Goal: Check status: Check status

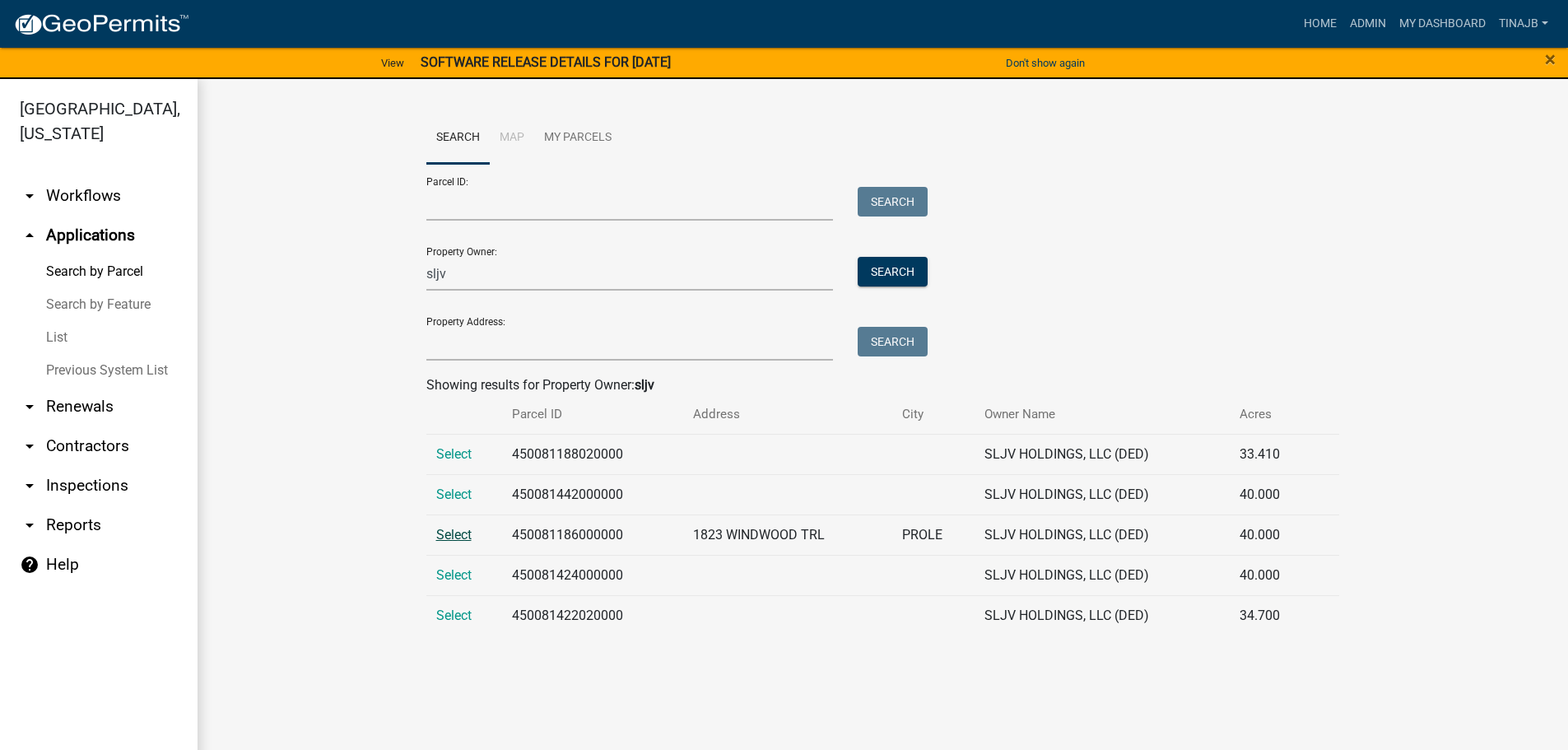
click at [449, 535] on span "Select" at bounding box center [453, 534] width 35 height 15
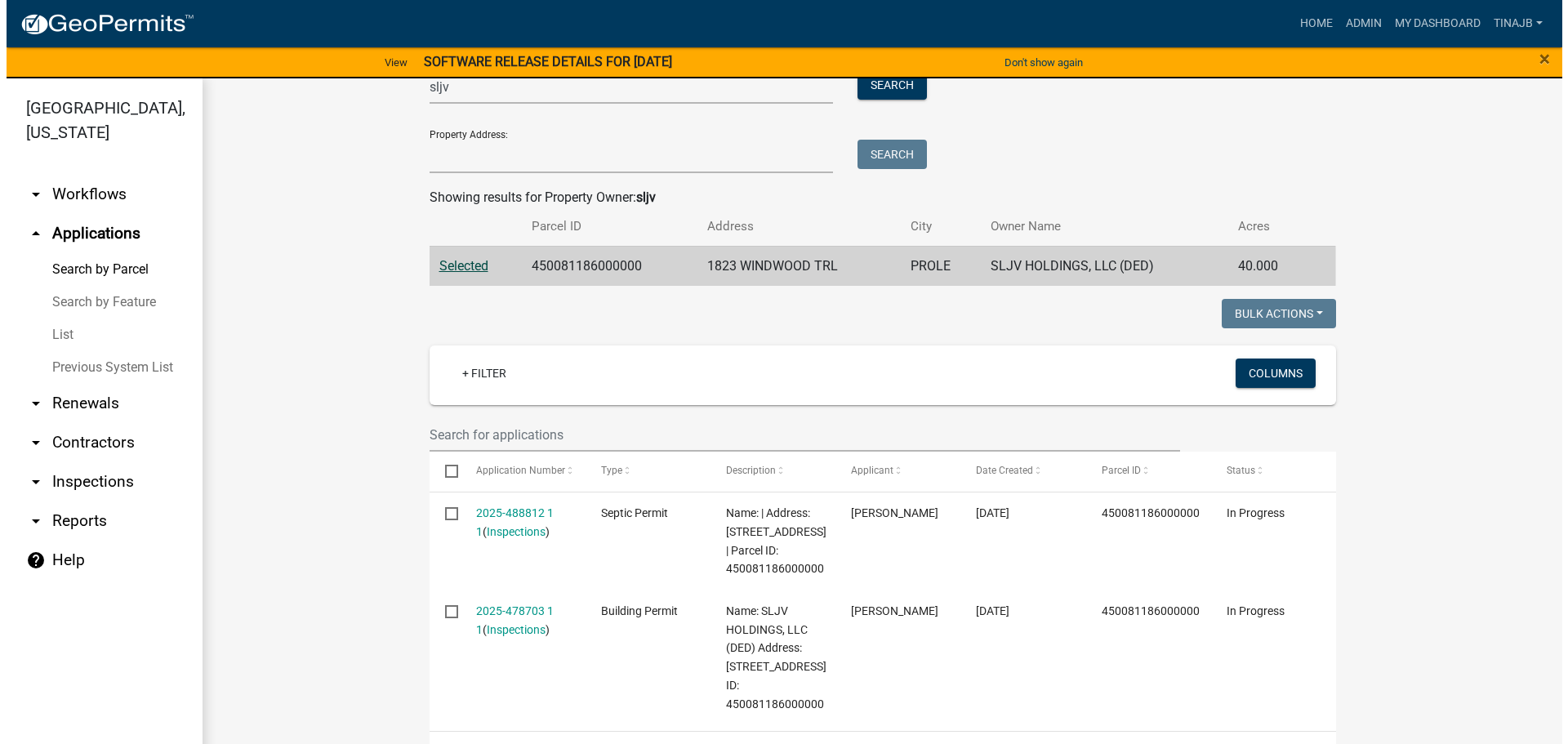
scroll to position [327, 0]
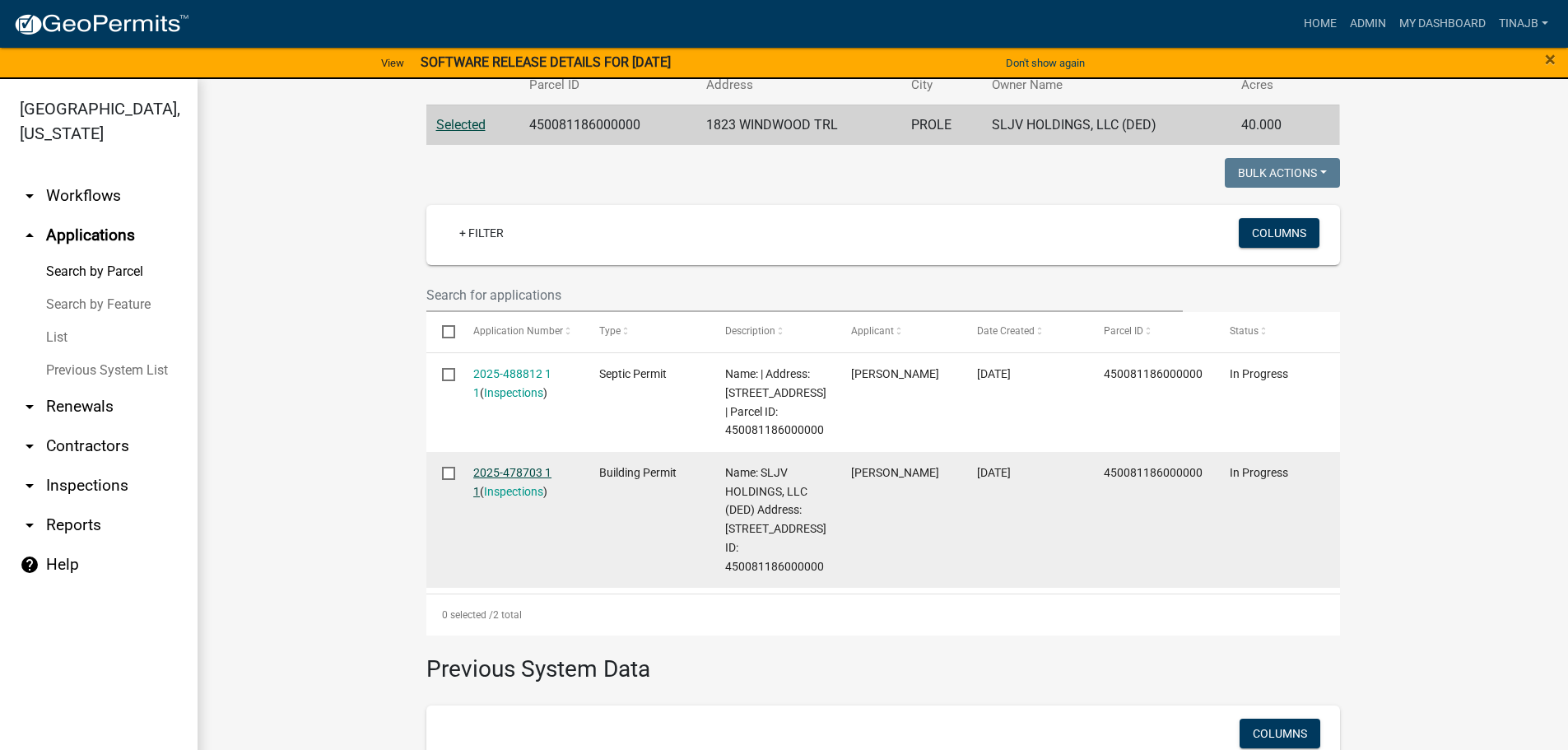
click at [490, 476] on link "2025-478703 1 1" at bounding box center [512, 482] width 78 height 32
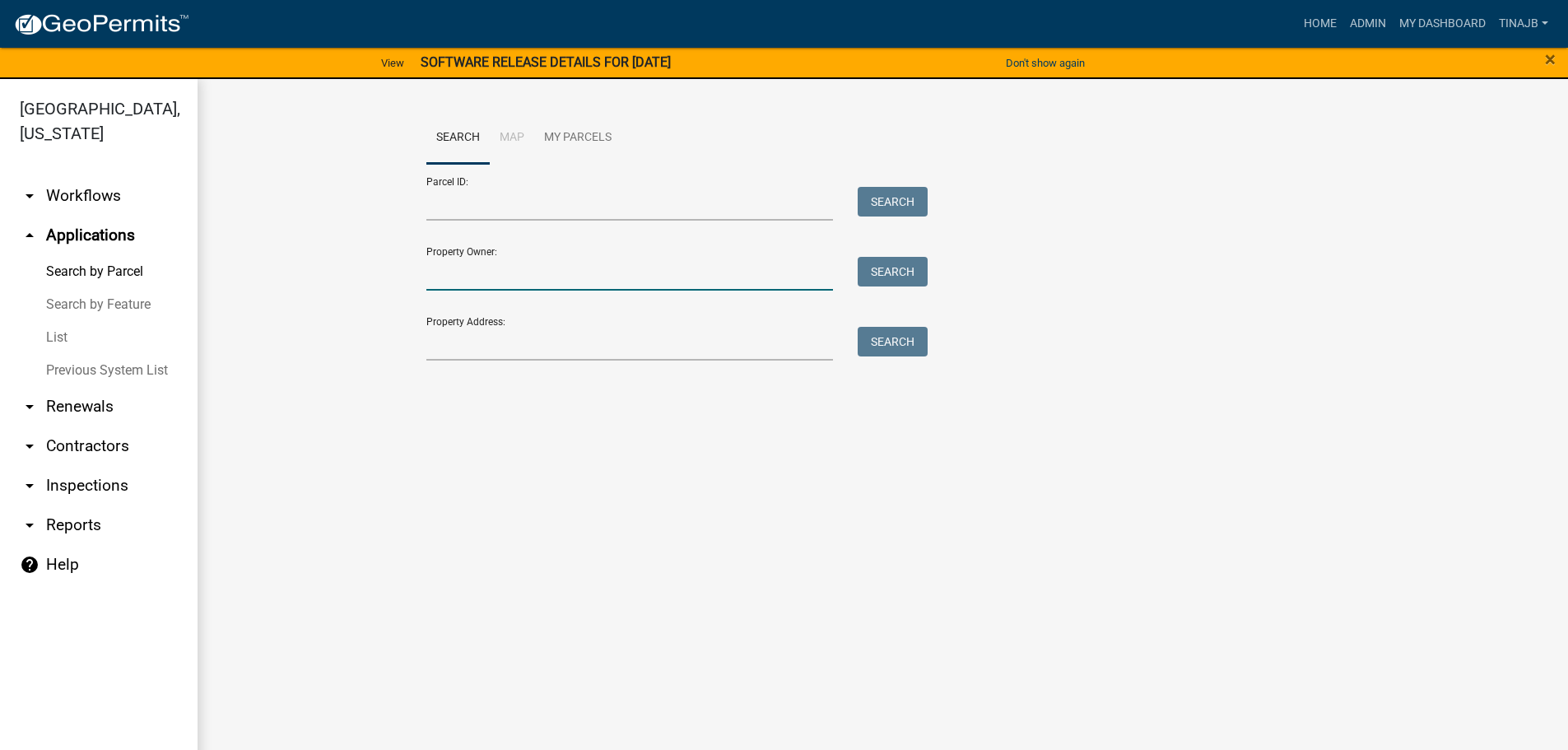
click at [469, 272] on input "Property Owner:" at bounding box center [630, 273] width 408 height 33
type input "sljv"
click at [910, 266] on button "Search" at bounding box center [892, 271] width 70 height 30
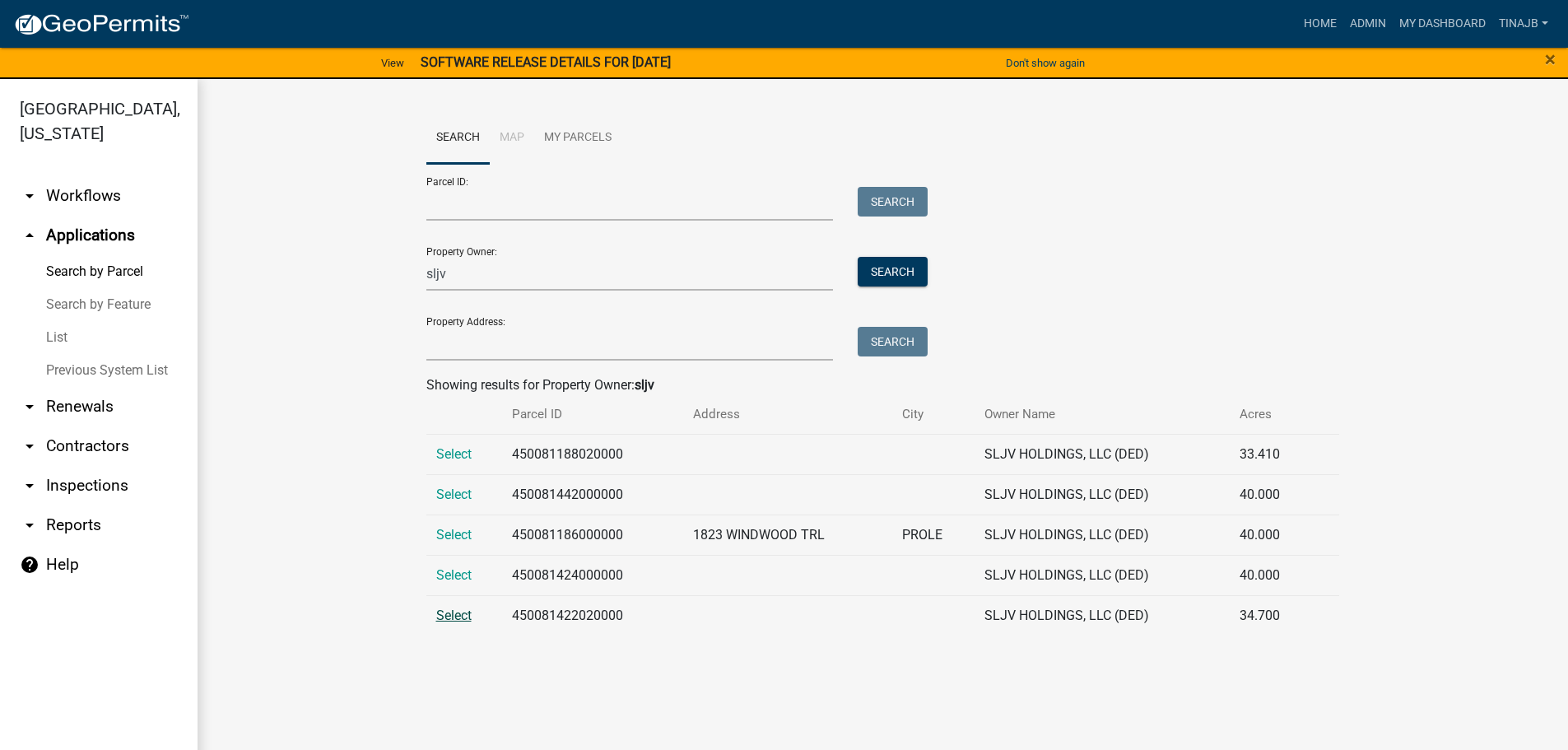
click at [458, 615] on span "Select" at bounding box center [453, 615] width 35 height 15
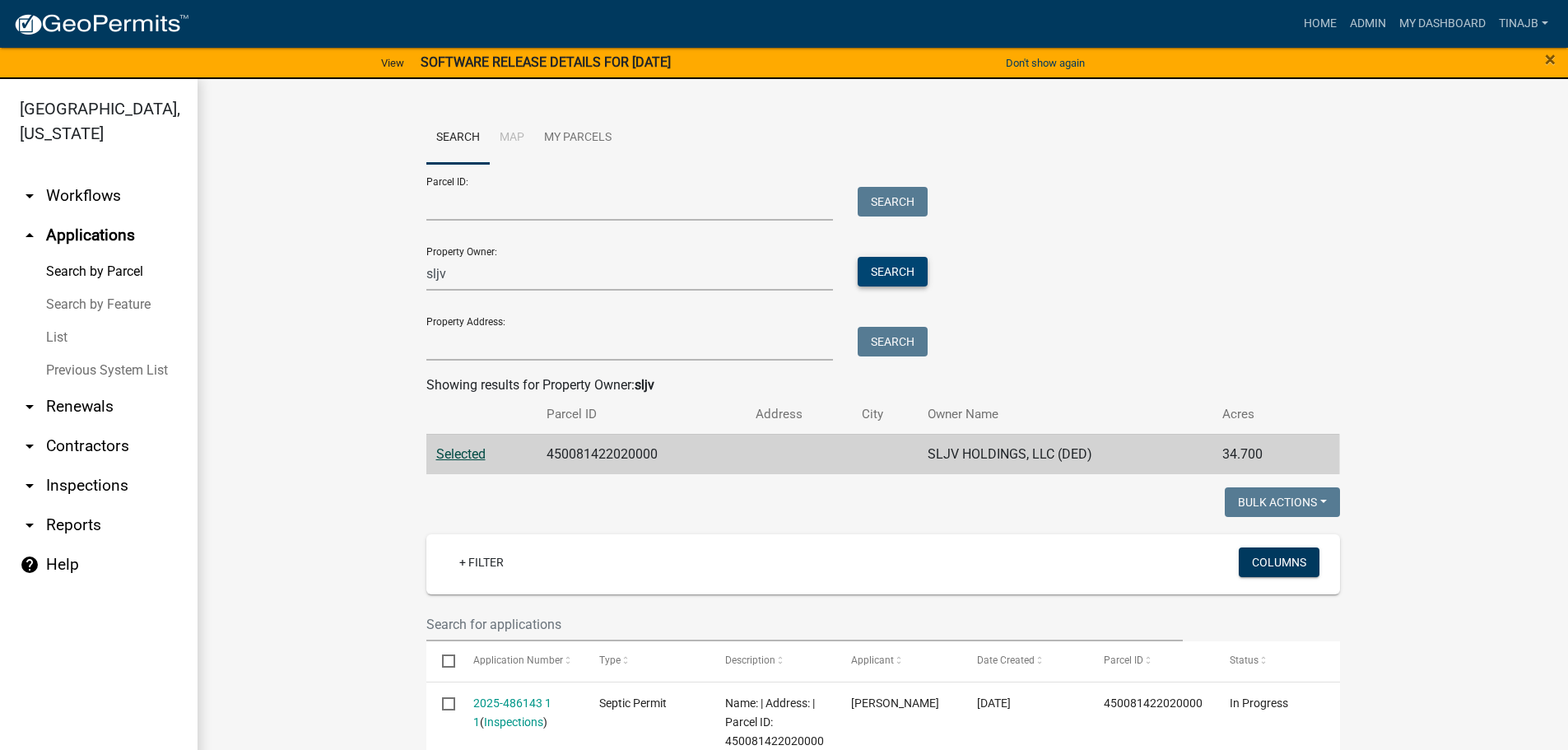
click at [880, 271] on button "Search" at bounding box center [892, 271] width 70 height 30
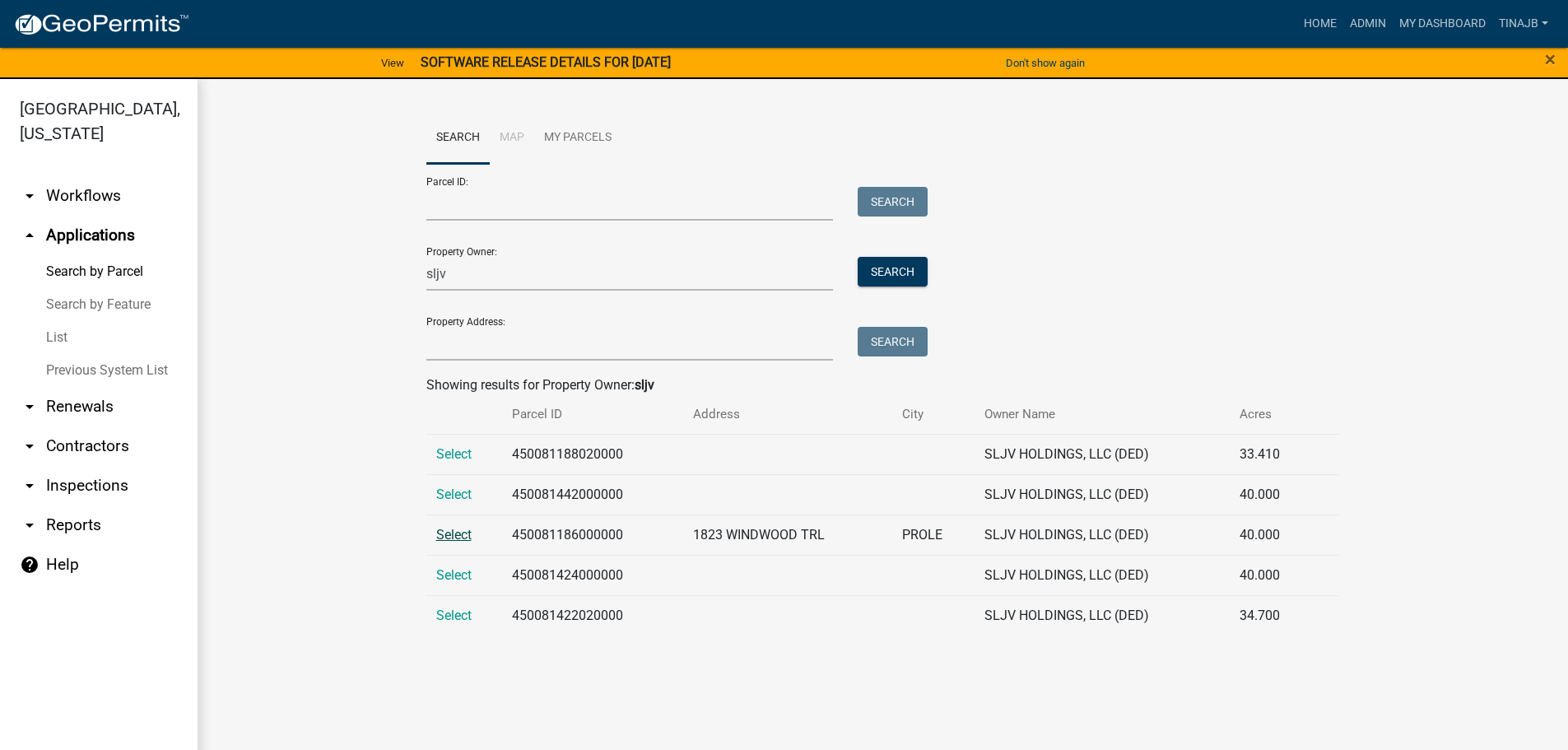
click at [448, 536] on span "Select" at bounding box center [453, 534] width 35 height 15
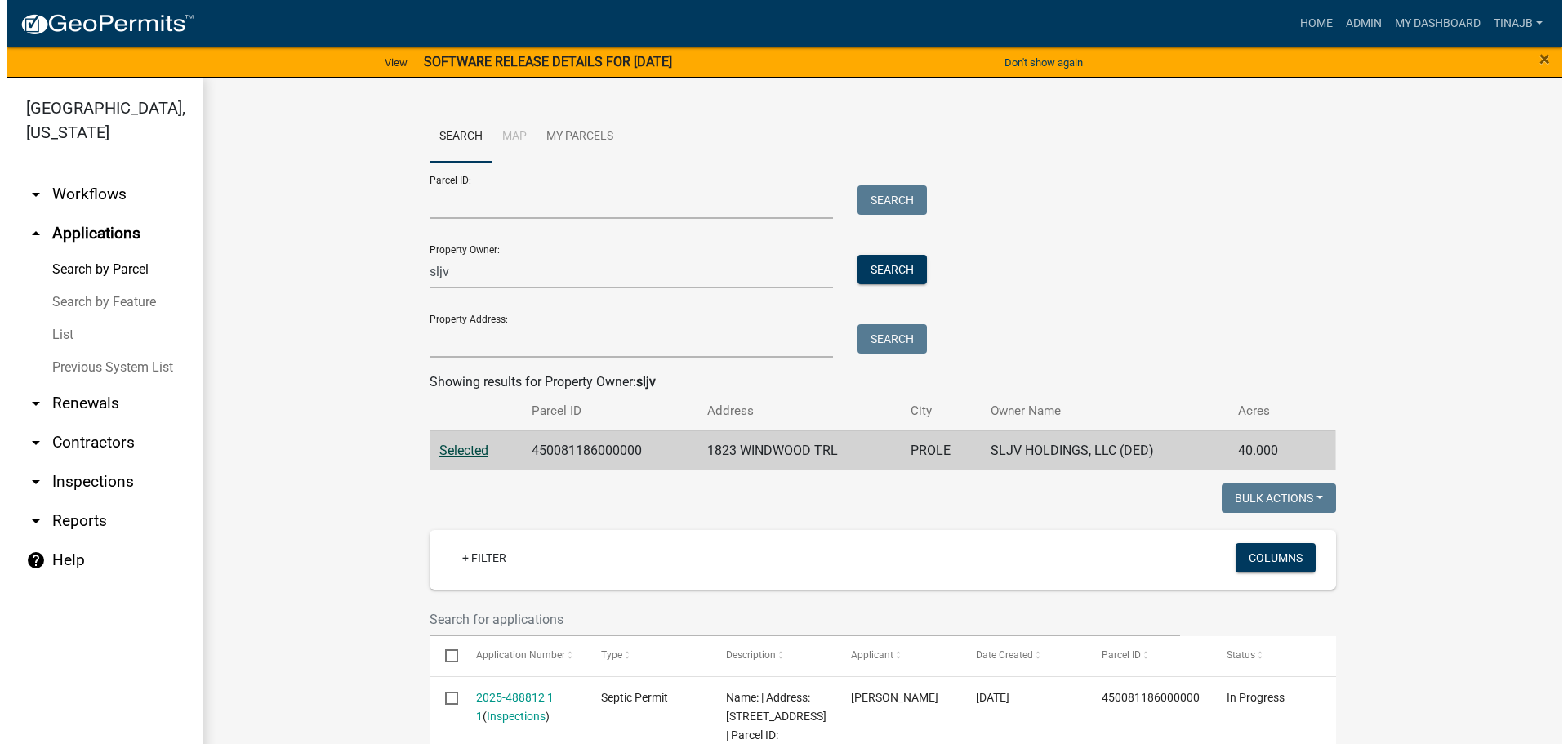
scroll to position [327, 0]
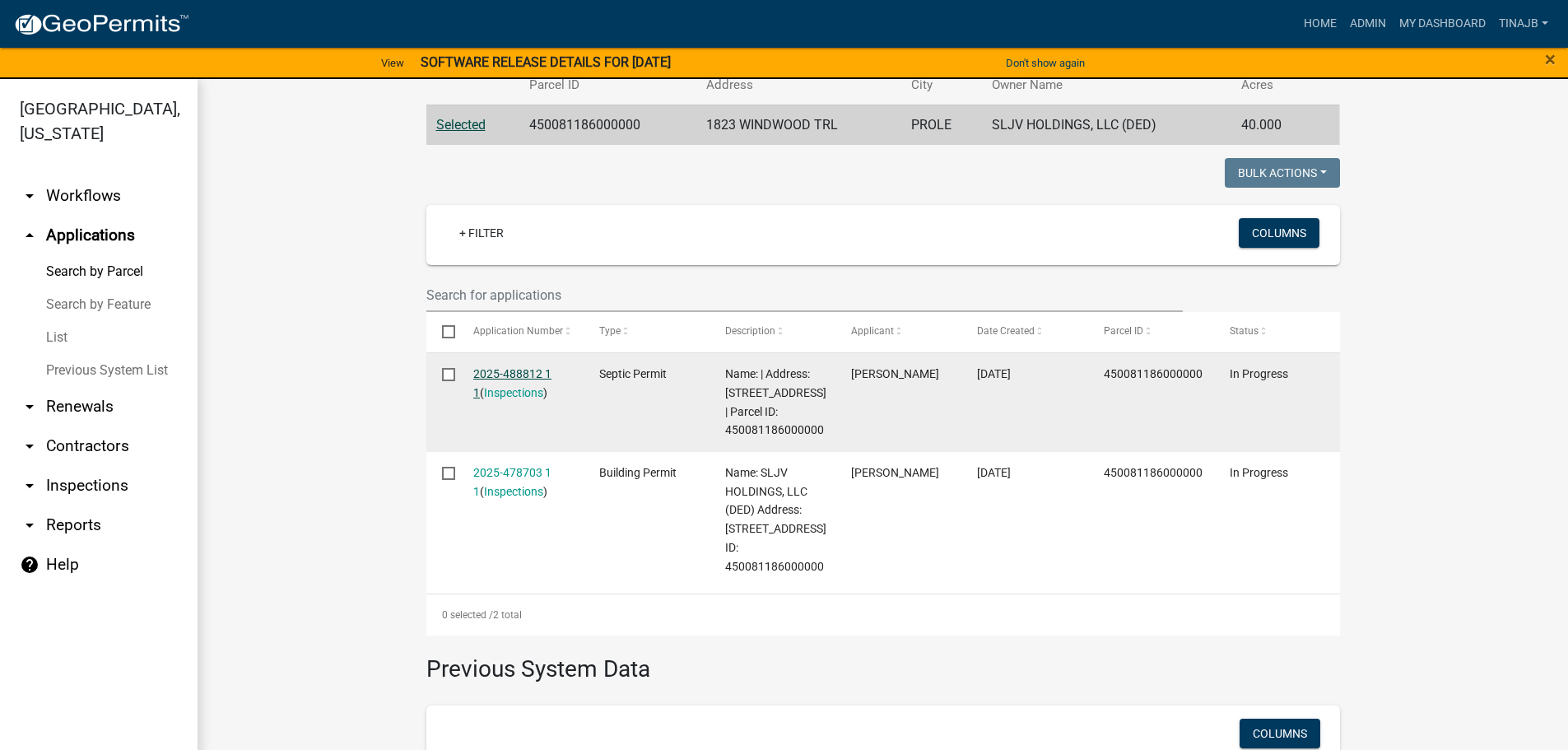
click at [523, 370] on link "2025-488812 1 1" at bounding box center [512, 384] width 78 height 32
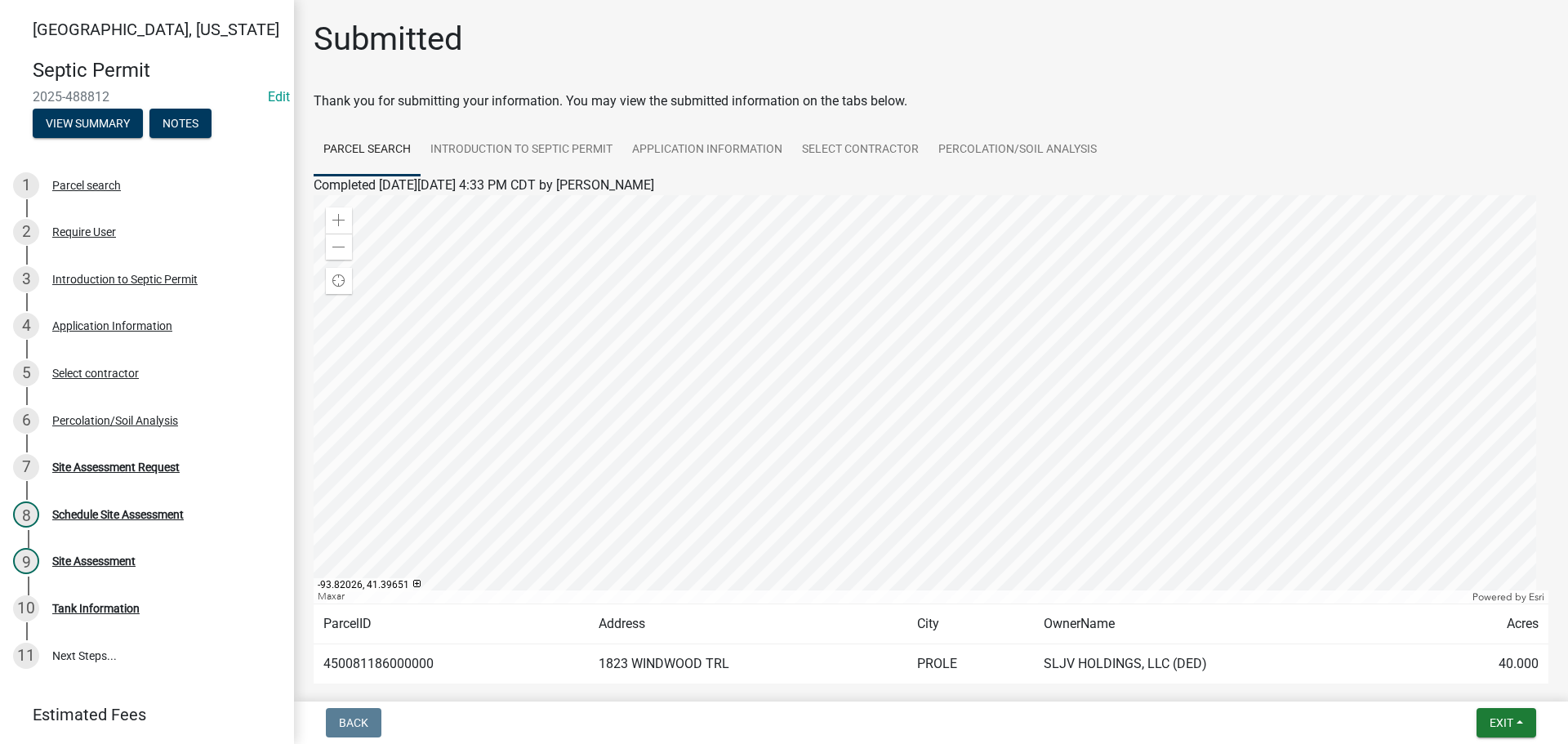
click at [764, 310] on div at bounding box center [931, 399] width 1235 height 408
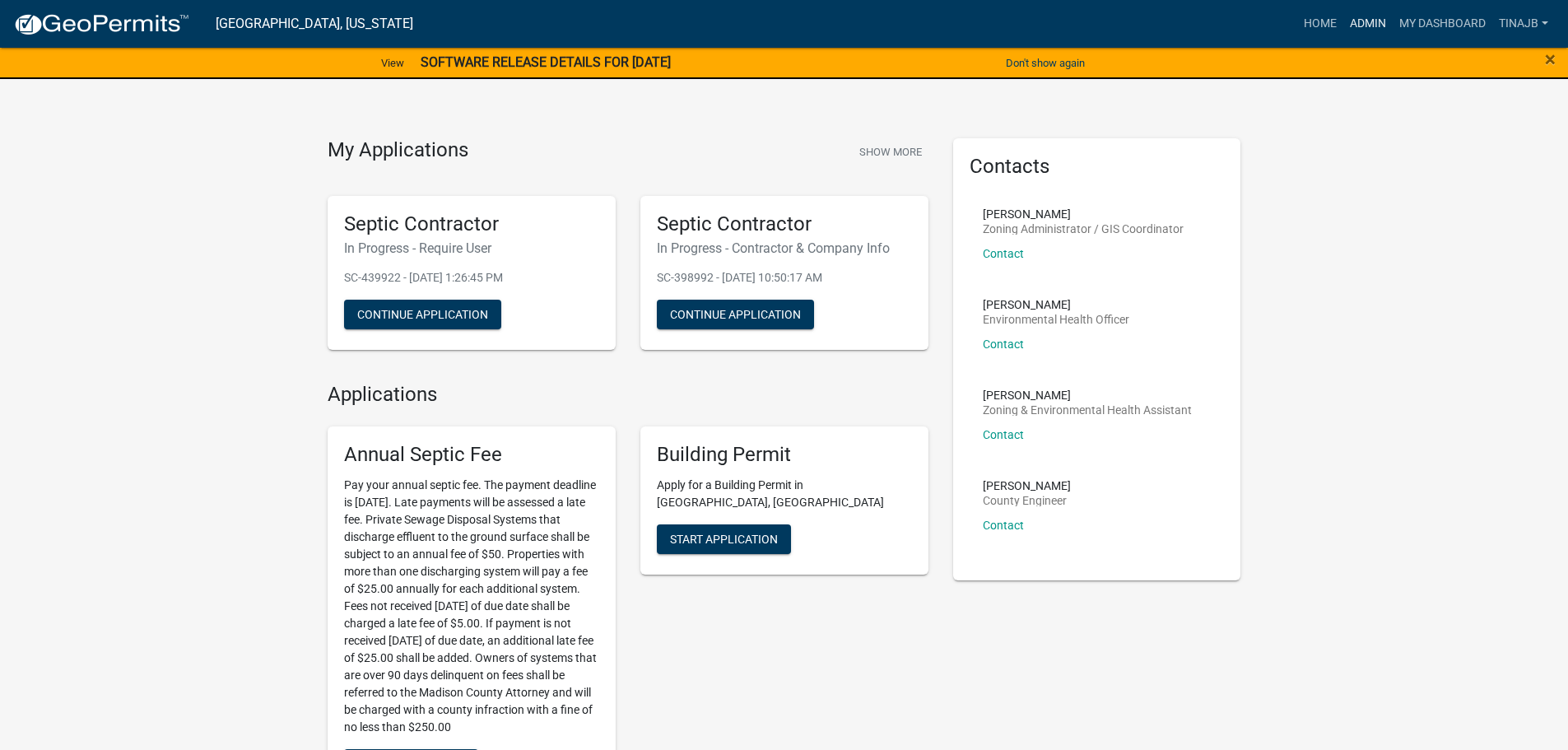
click at [1369, 20] on link "Admin" at bounding box center [1369, 24] width 50 height 31
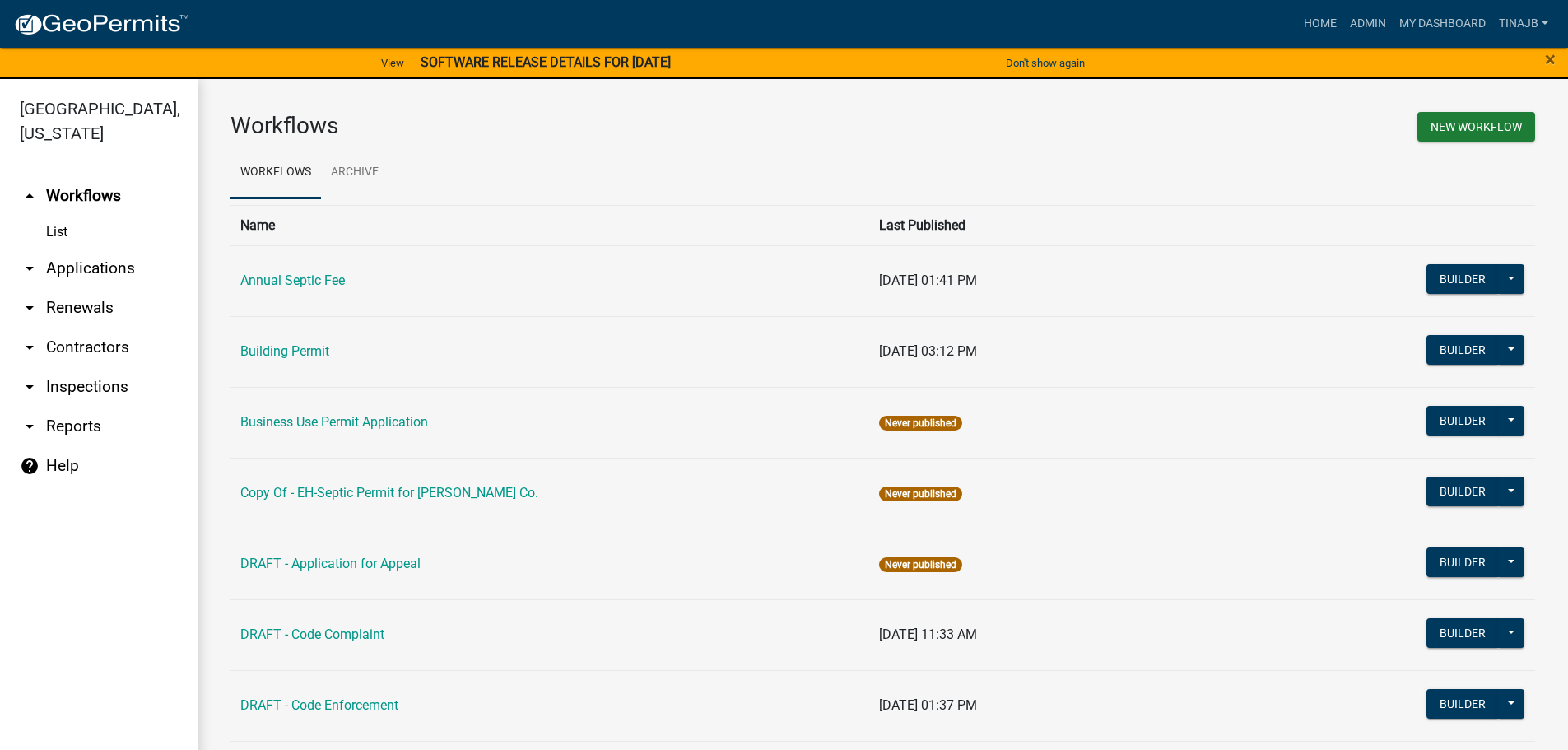
click at [107, 249] on link "arrow_drop_down Applications" at bounding box center [98, 268] width 198 height 39
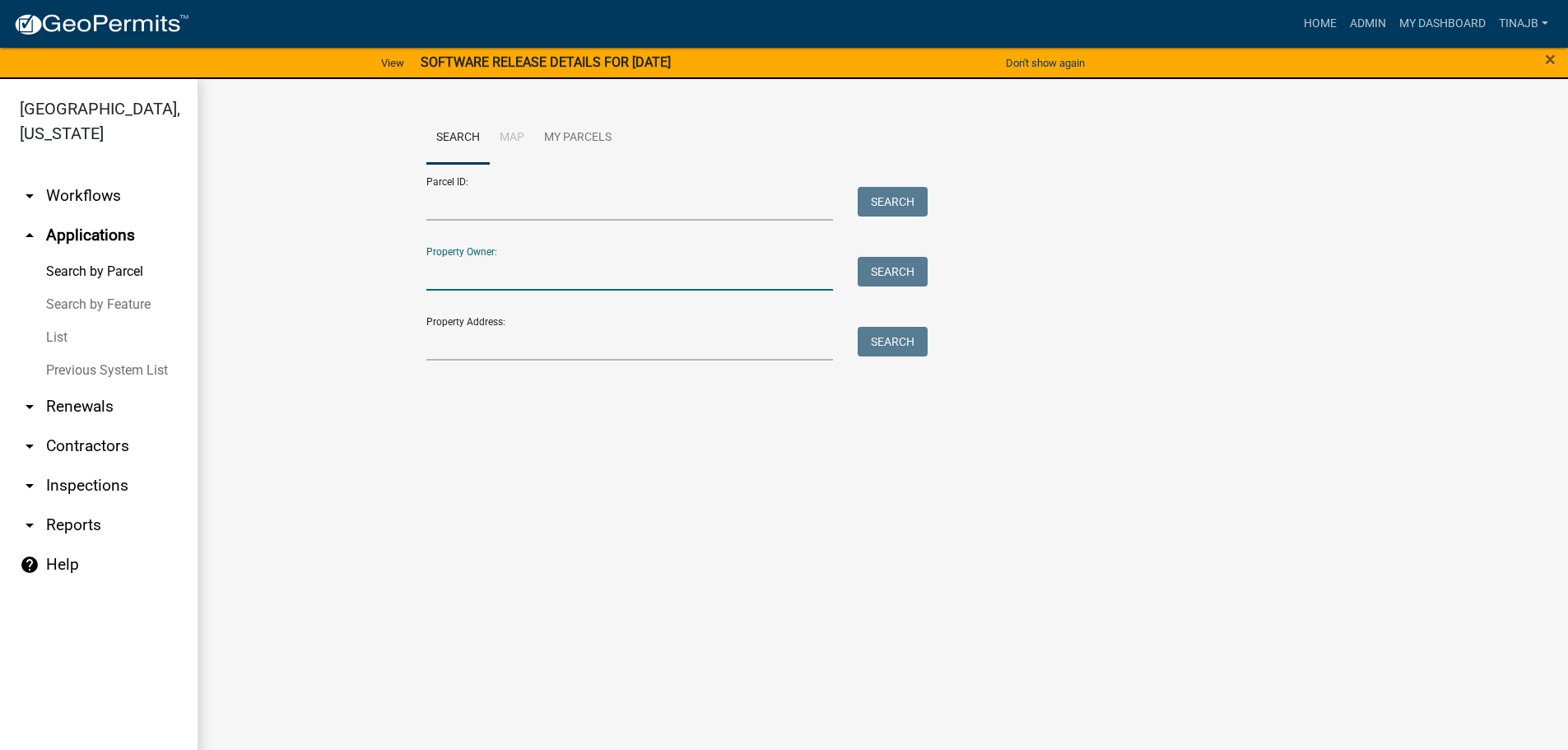
click at [457, 276] on input "Property Owner:" at bounding box center [630, 273] width 408 height 33
click at [483, 341] on input "Property Address:" at bounding box center [630, 343] width 408 height 33
click at [915, 341] on button "Search" at bounding box center [892, 341] width 70 height 30
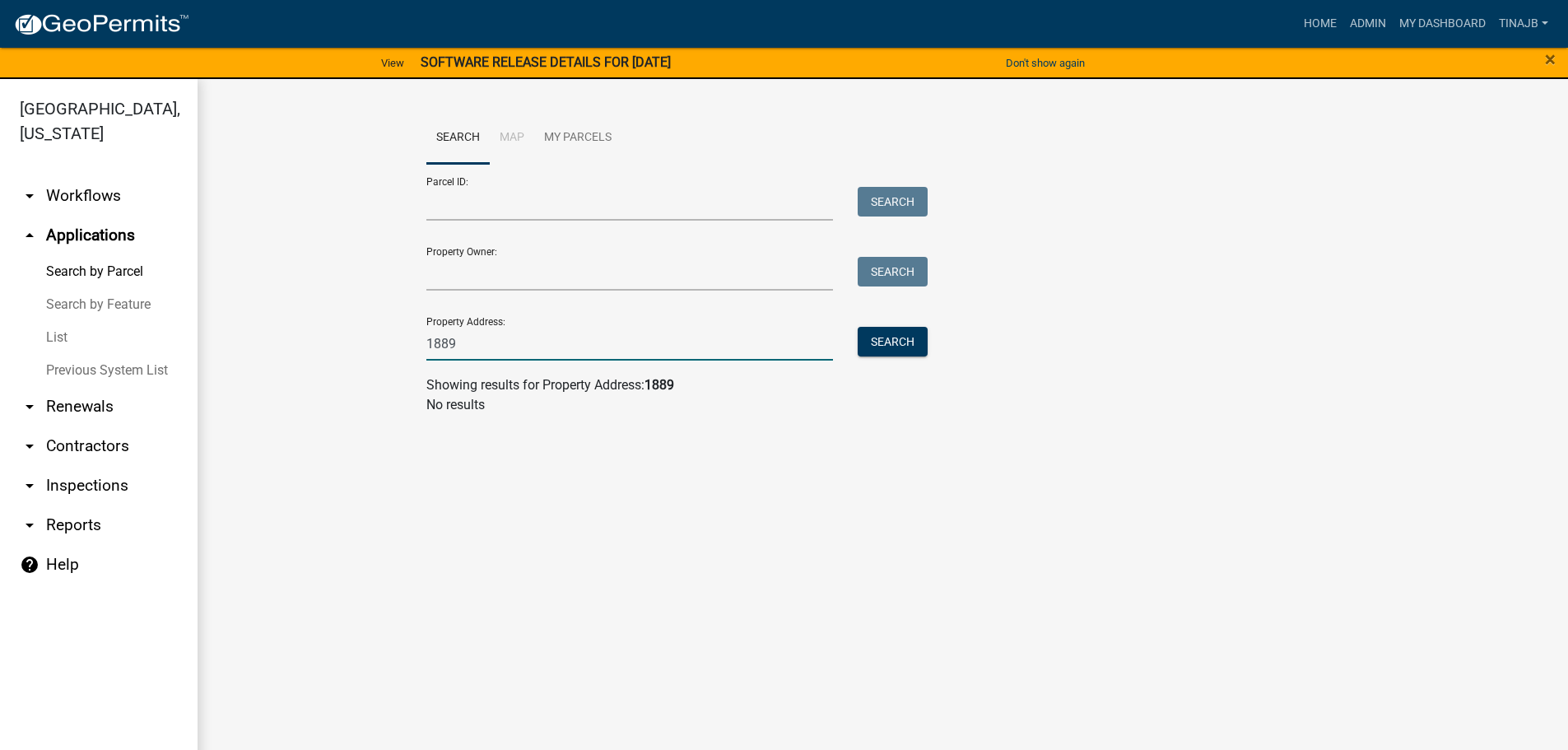
click at [479, 344] on input "1889" at bounding box center [630, 343] width 408 height 33
type input "1"
click at [437, 264] on input "Property Owner:" at bounding box center [630, 273] width 408 height 33
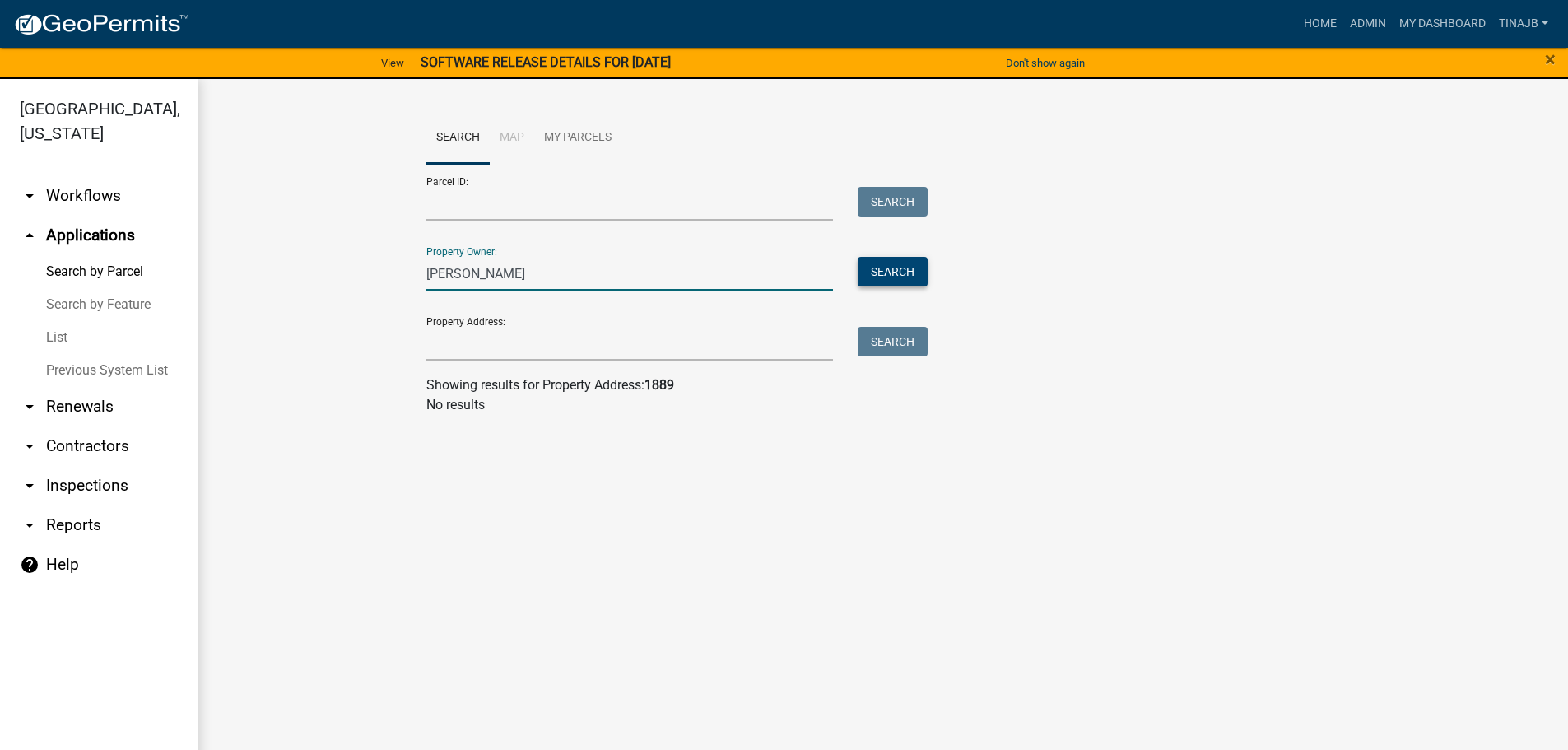
type input "calles"
click at [904, 272] on button "Search" at bounding box center [892, 271] width 70 height 30
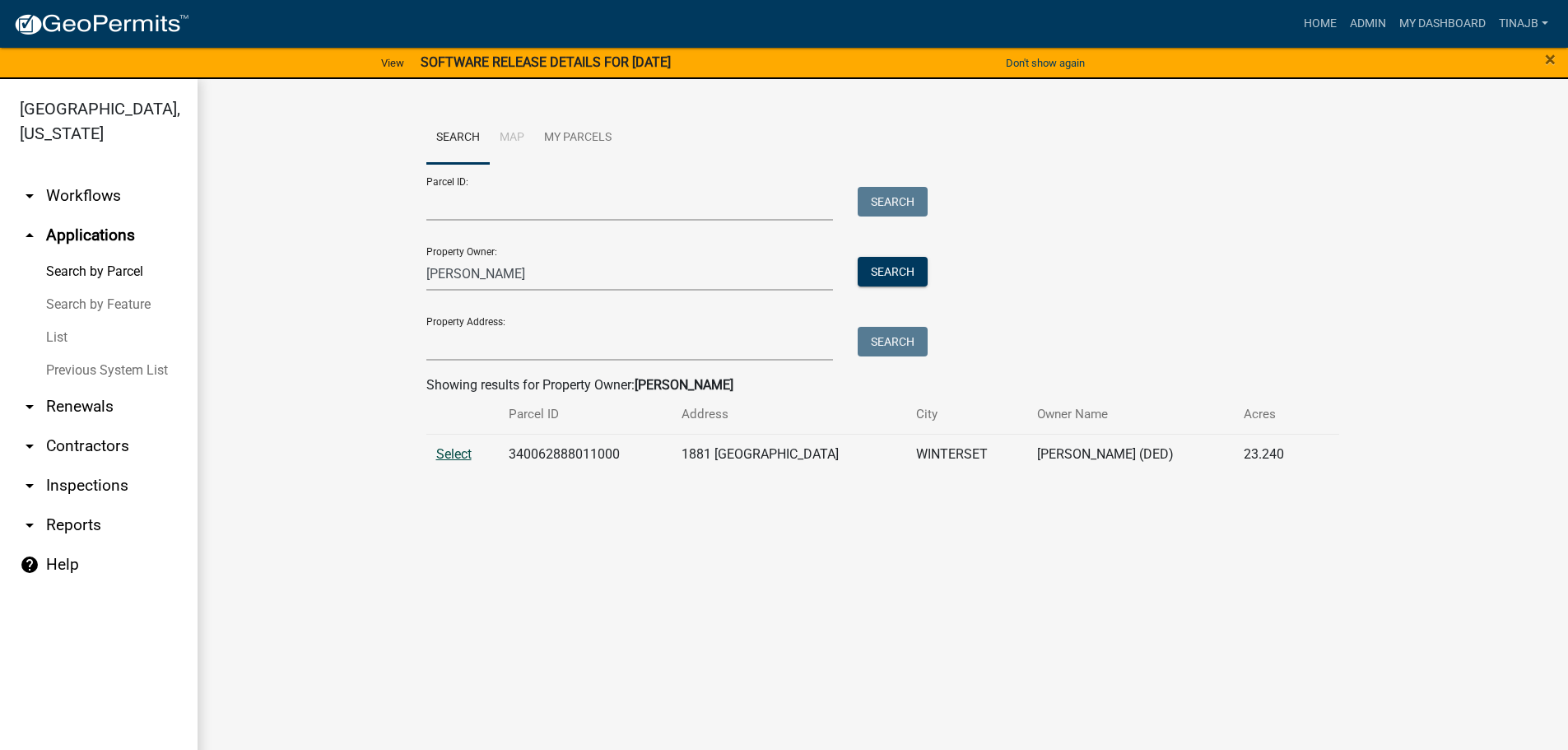
click at [449, 456] on span "Select" at bounding box center [453, 454] width 35 height 15
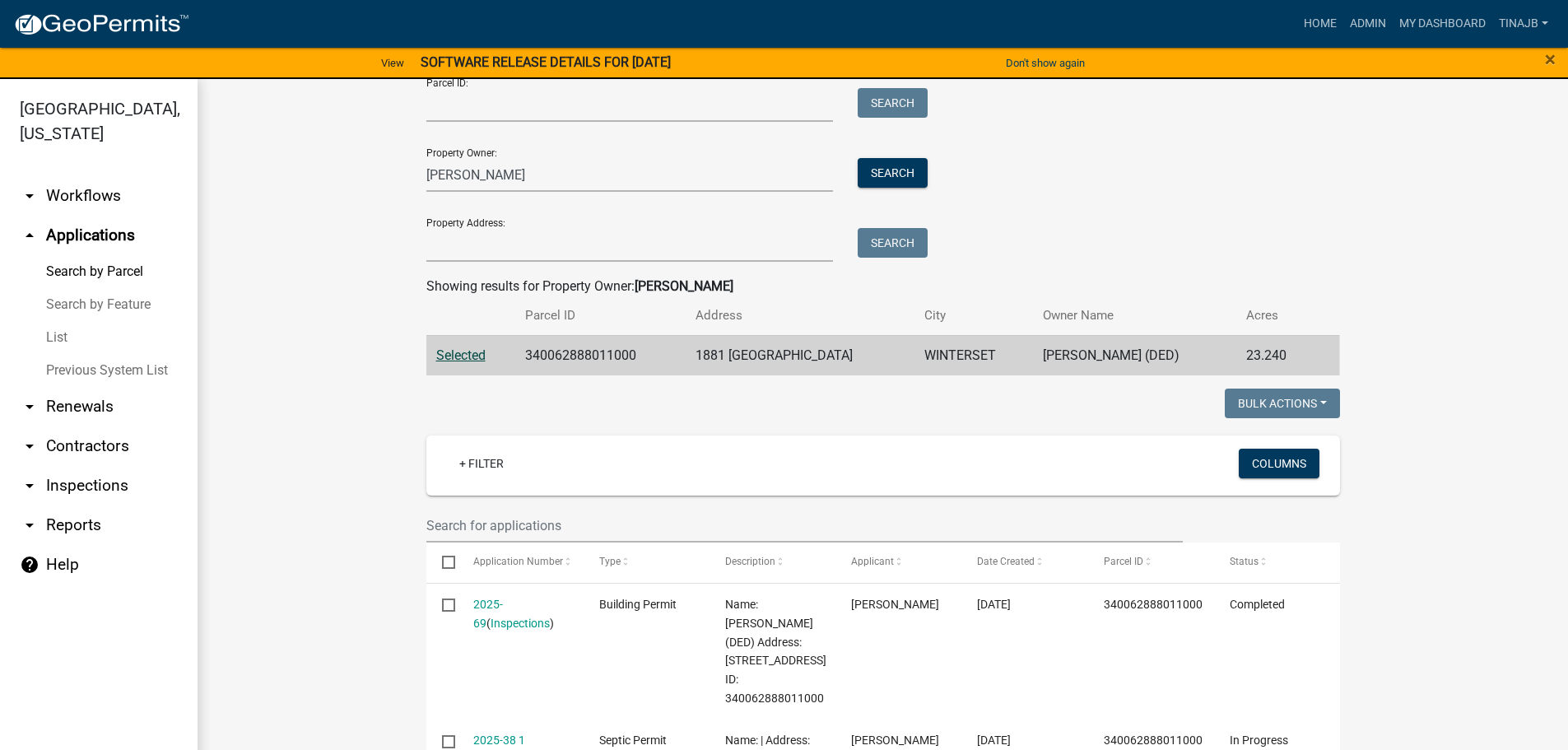
scroll to position [329, 0]
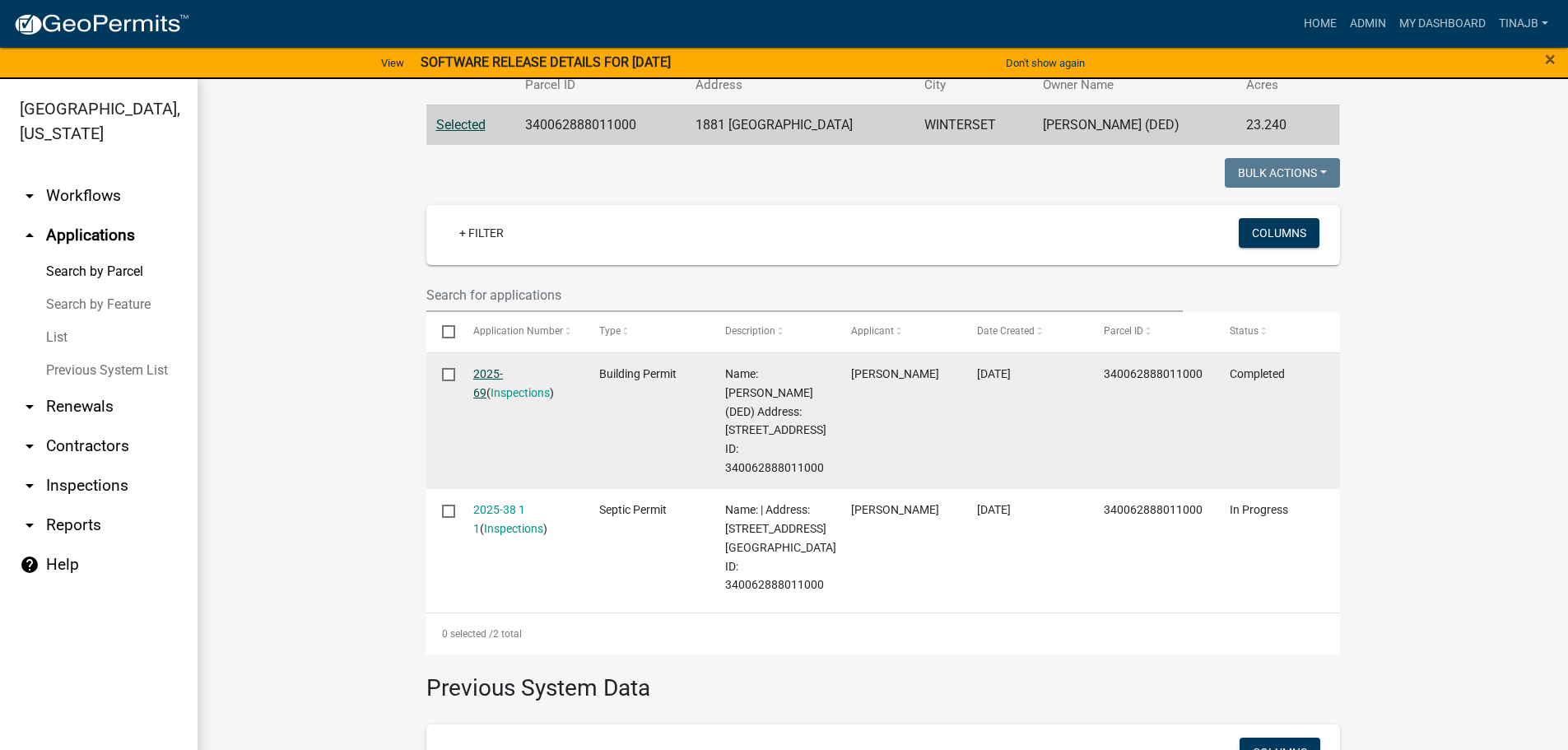
click at [495, 374] on link "2025-69" at bounding box center [488, 384] width 30 height 32
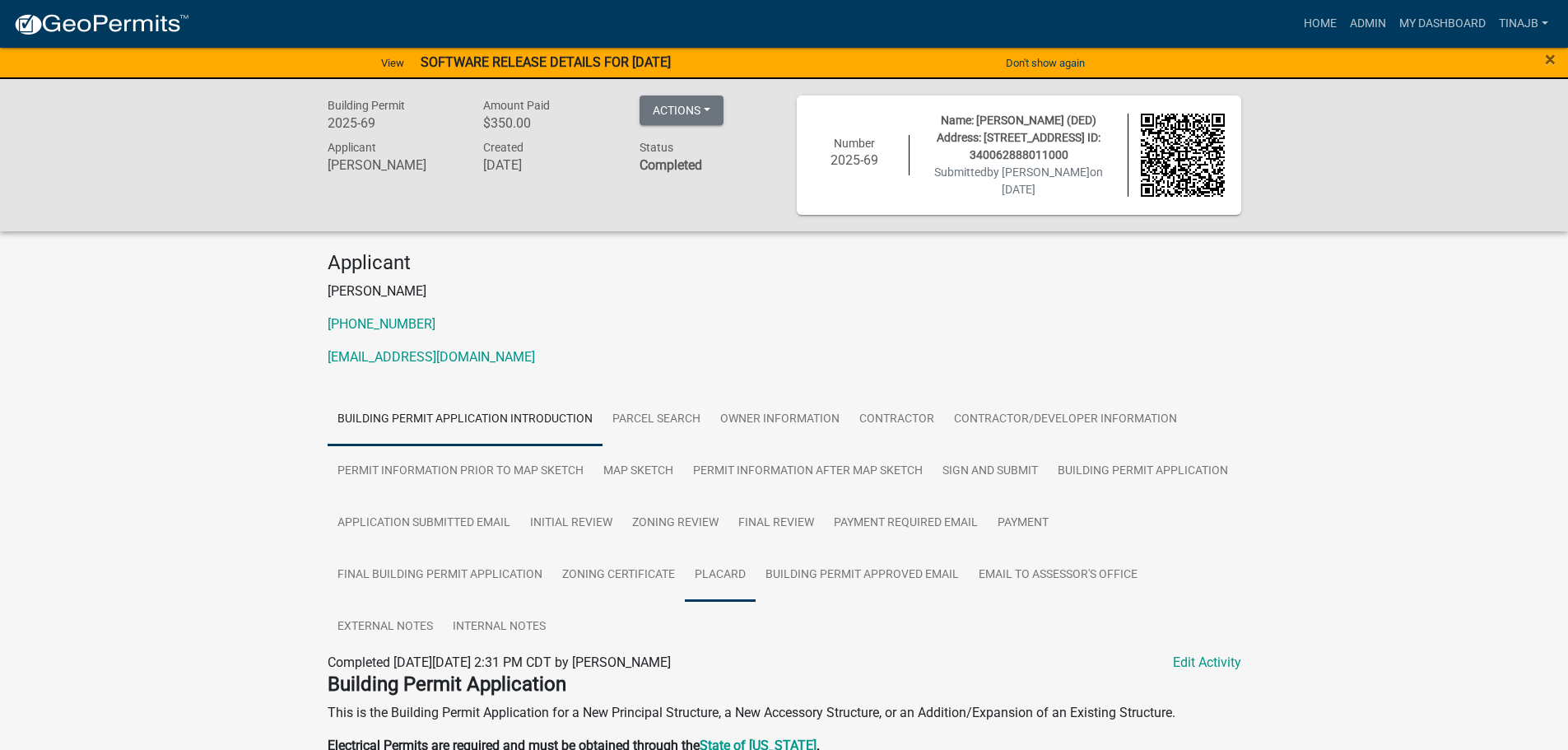
click at [726, 568] on link "Placard" at bounding box center [721, 574] width 71 height 52
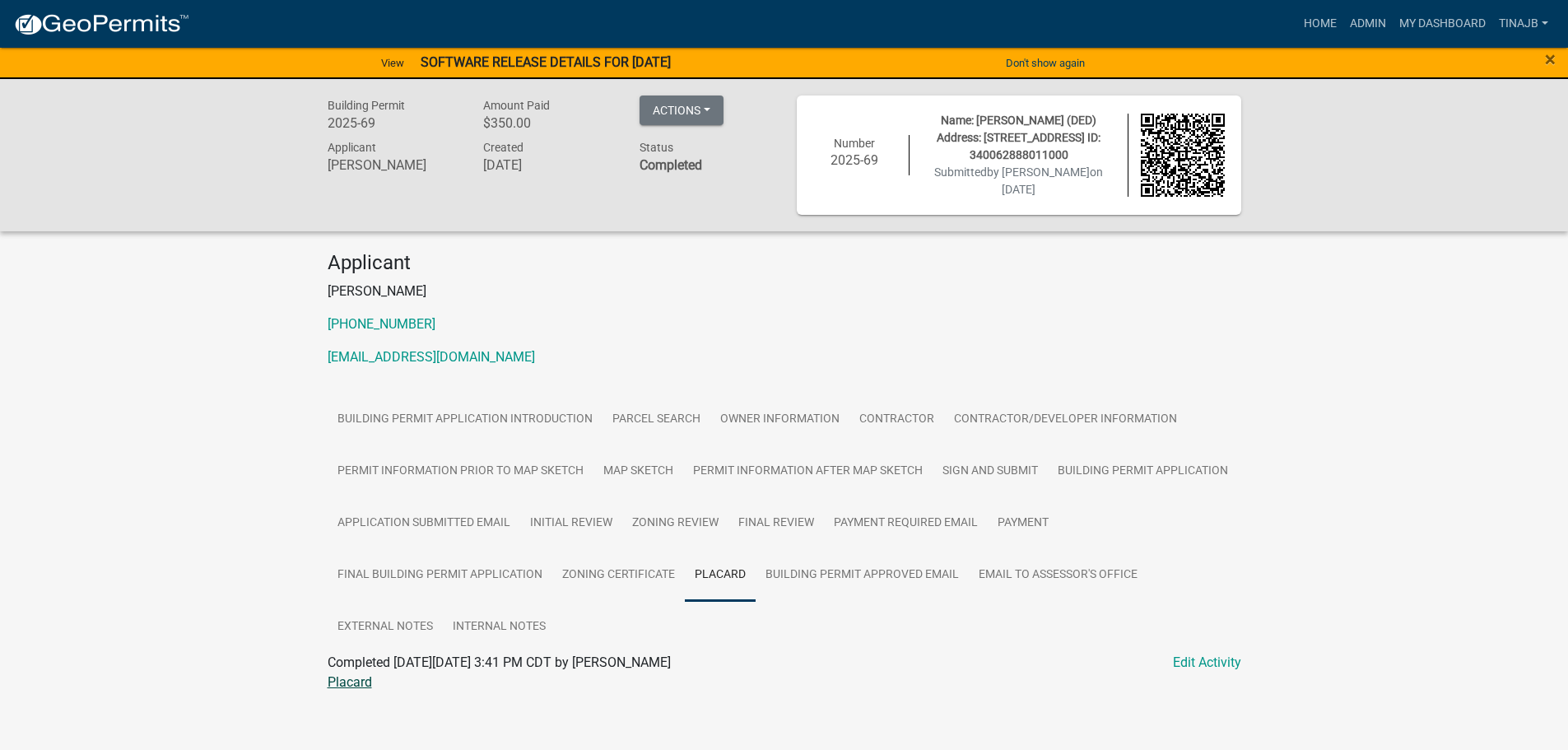
click at [350, 684] on link "Placard" at bounding box center [349, 681] width 45 height 15
click at [744, 411] on link "Owner Information" at bounding box center [780, 419] width 139 height 52
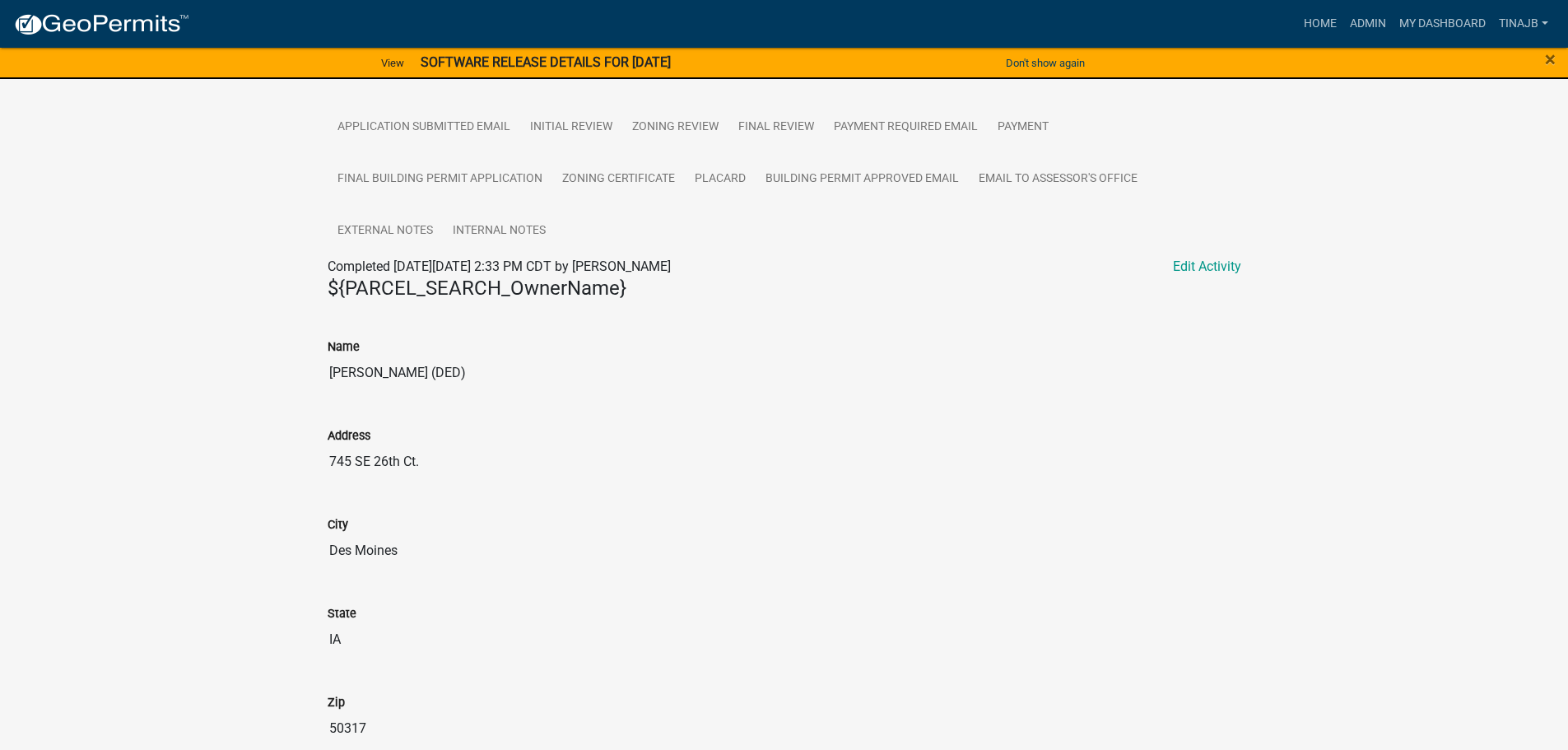
scroll to position [240, 0]
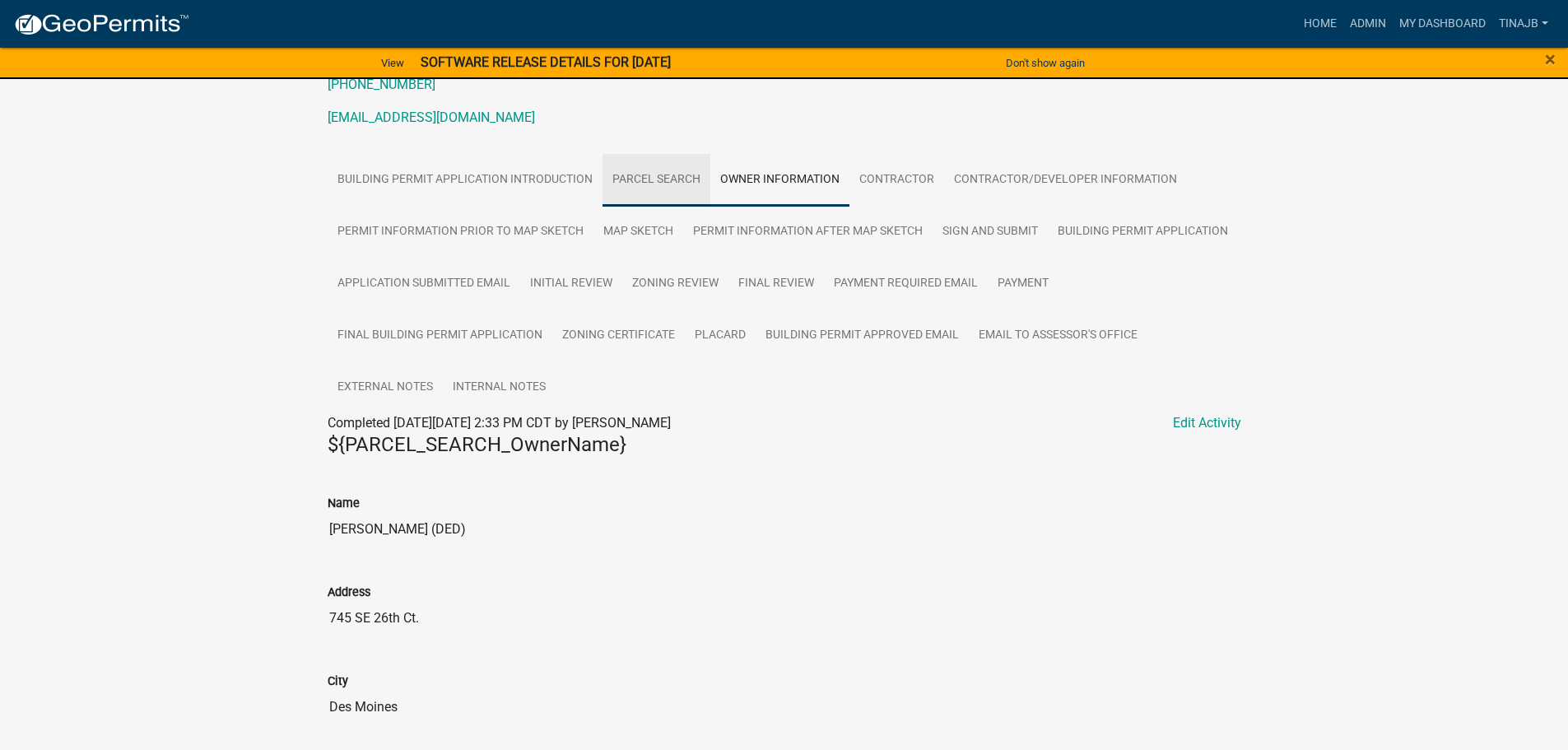
click at [645, 177] on link "Parcel search" at bounding box center [656, 179] width 108 height 52
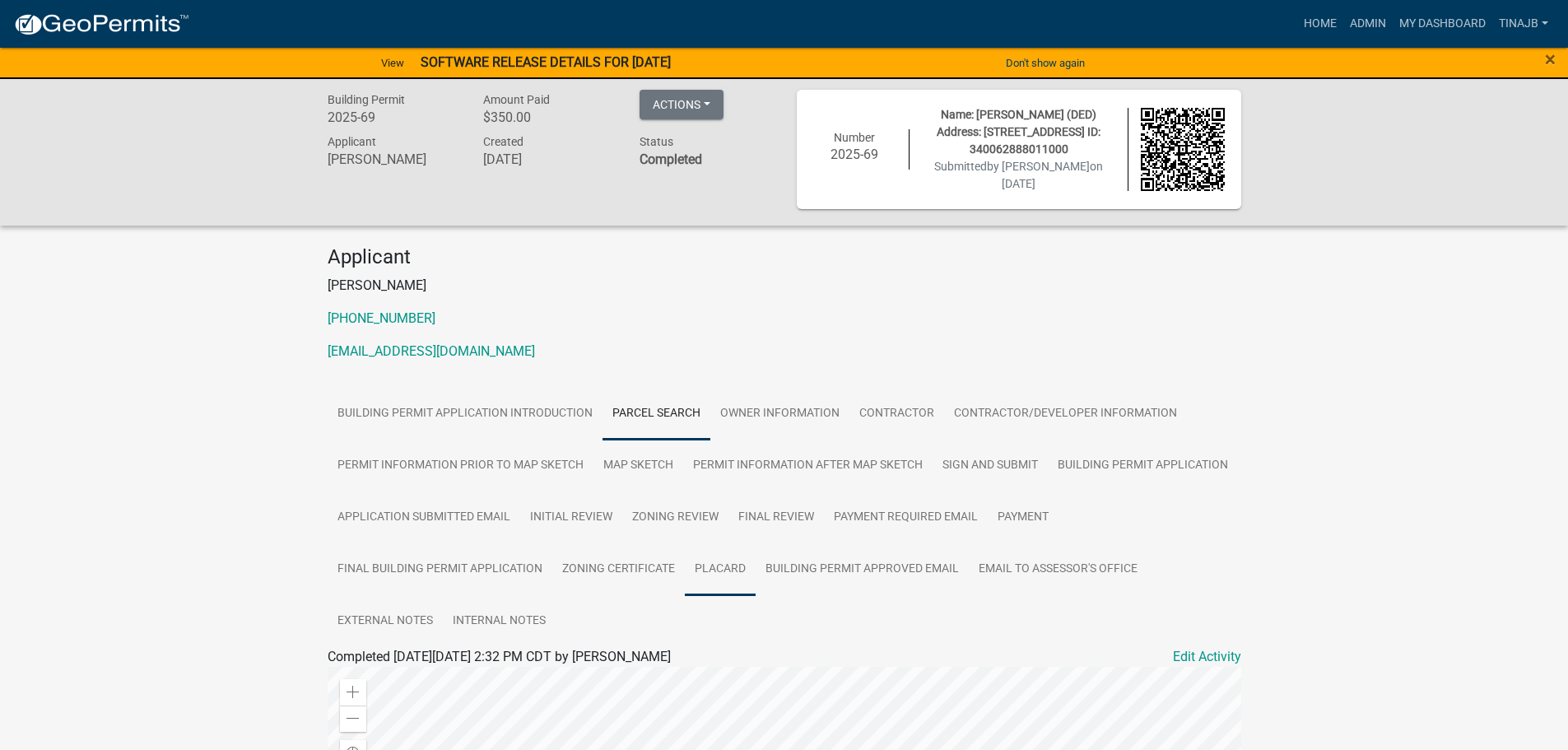
scroll to position [0, 0]
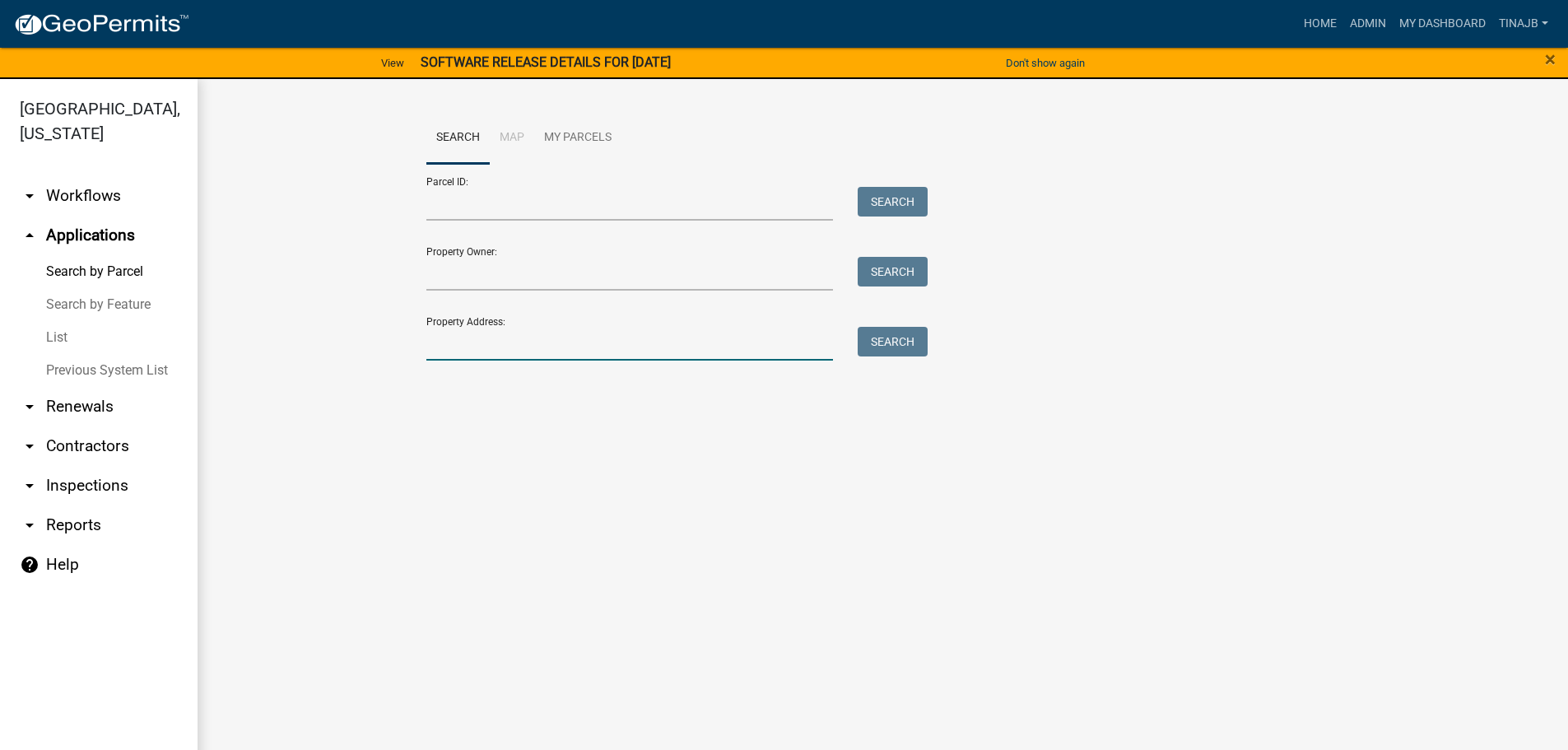
click at [500, 327] on input "Property Address:" at bounding box center [630, 343] width 408 height 33
type input "1881"
click at [926, 350] on button "Search" at bounding box center [892, 341] width 70 height 30
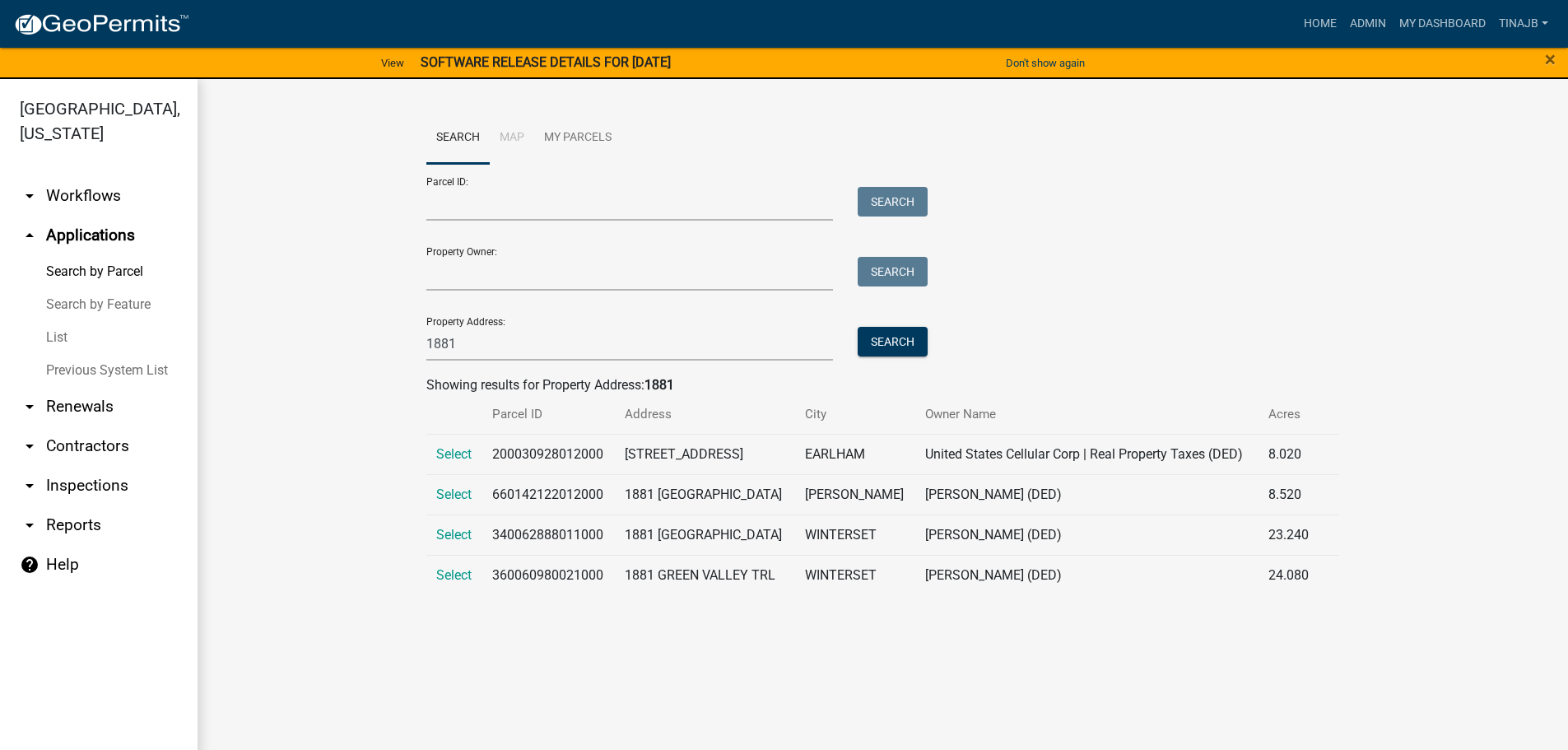
click at [439, 542] on td "Select" at bounding box center [454, 534] width 56 height 40
click at [440, 542] on span "Select" at bounding box center [453, 534] width 35 height 15
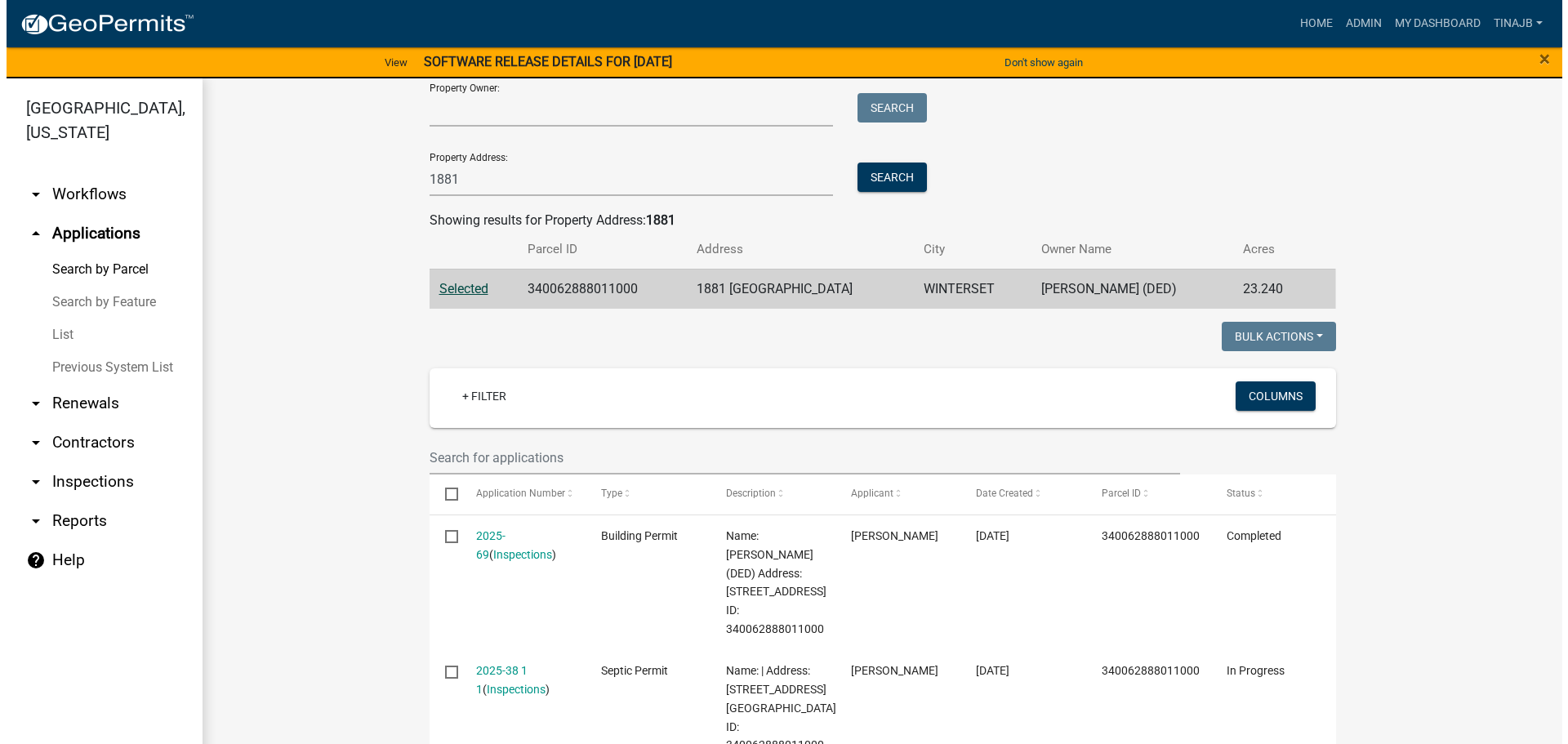
scroll to position [164, 0]
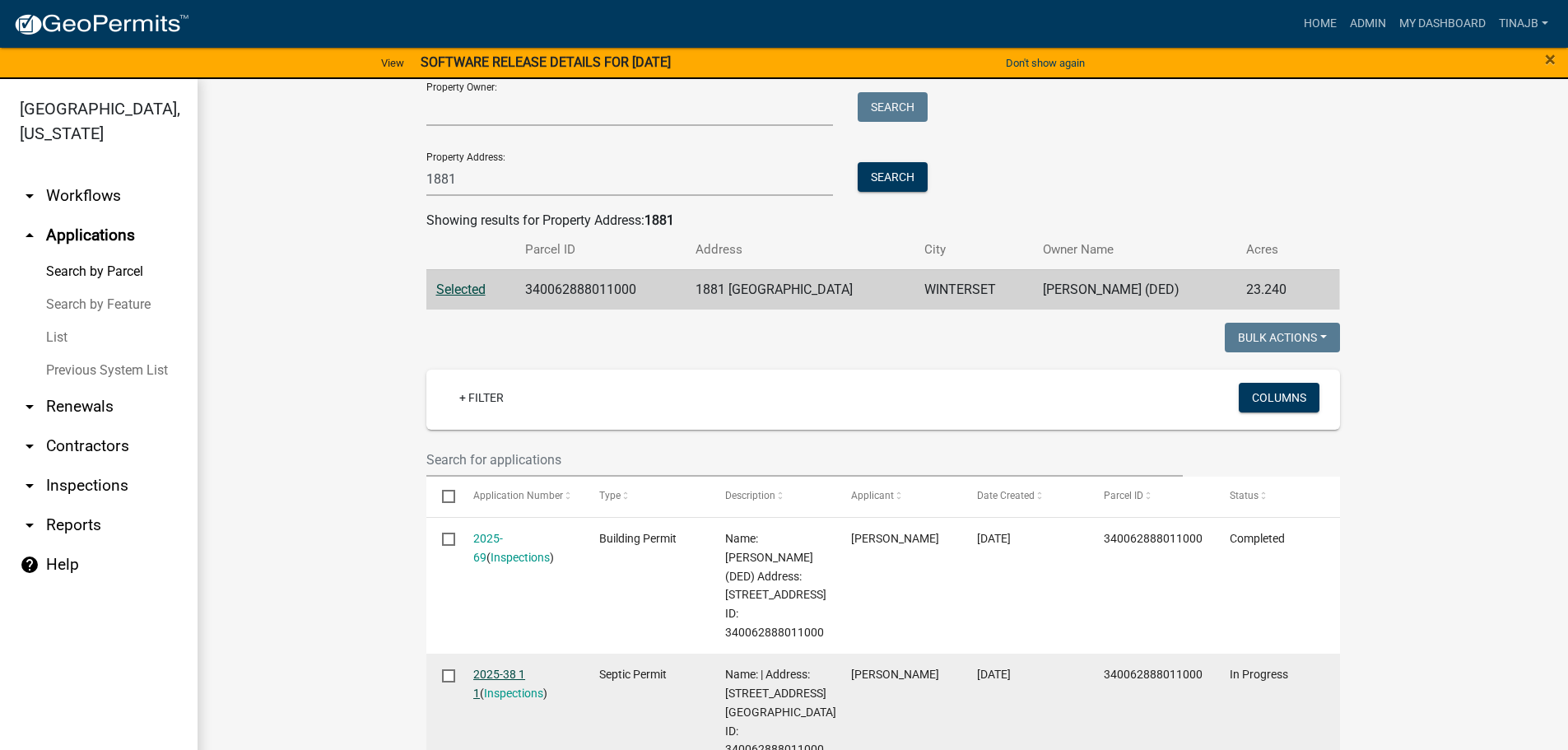
click at [498, 674] on link "2025-38 1 1" at bounding box center [499, 684] width 52 height 32
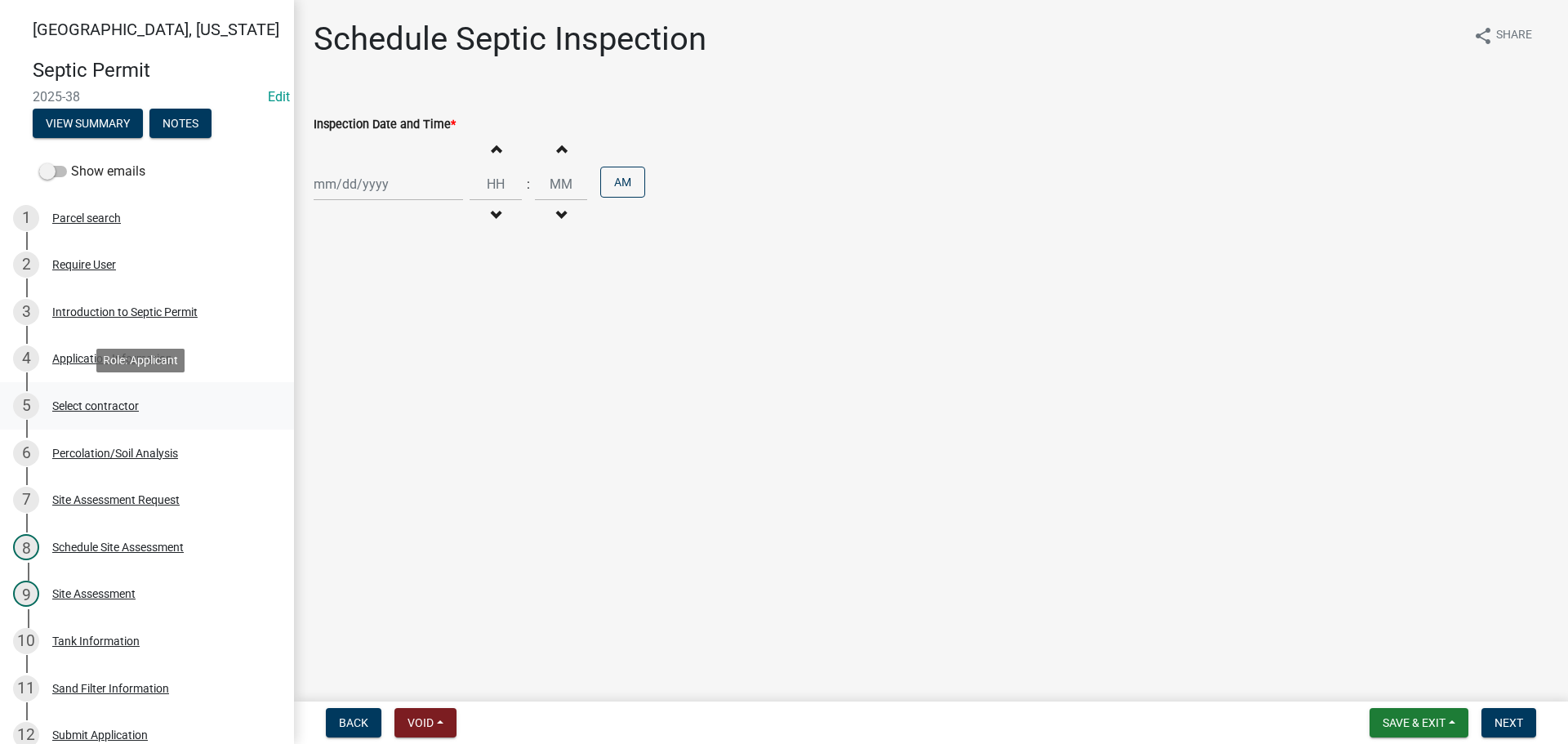
click at [87, 407] on div "Select contractor" at bounding box center [95, 406] width 86 height 11
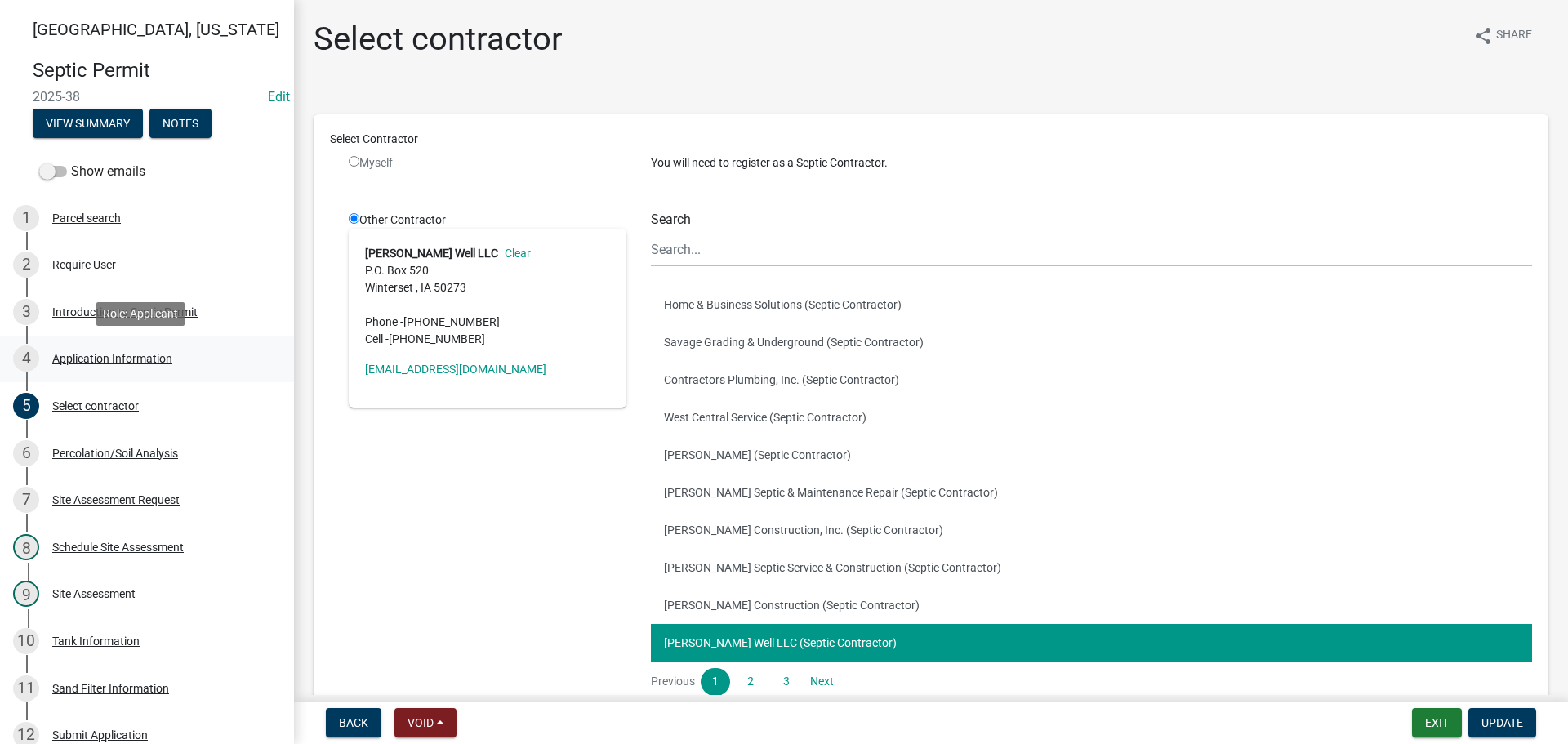
click at [130, 356] on div "Application Information" at bounding box center [112, 359] width 120 height 11
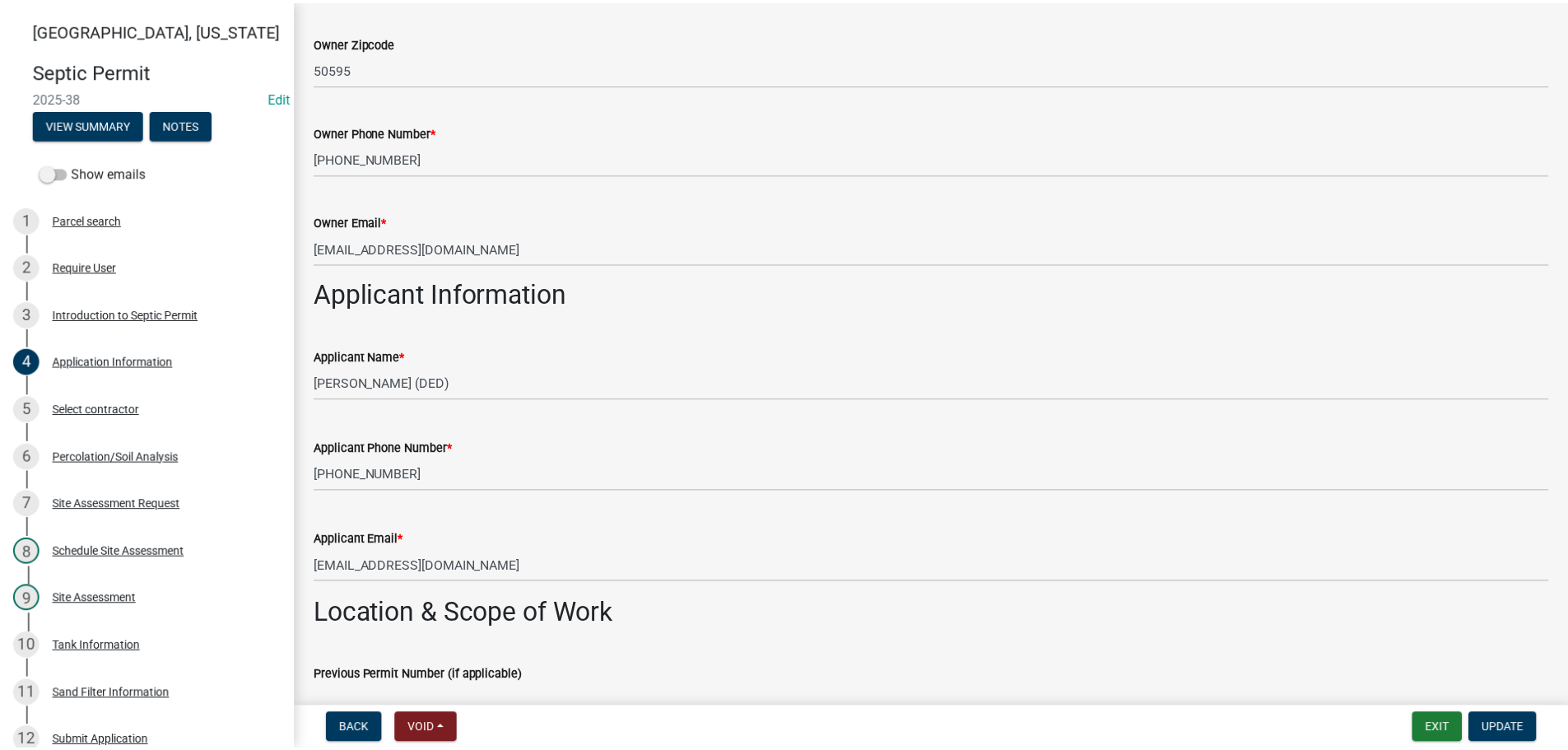
scroll to position [823, 0]
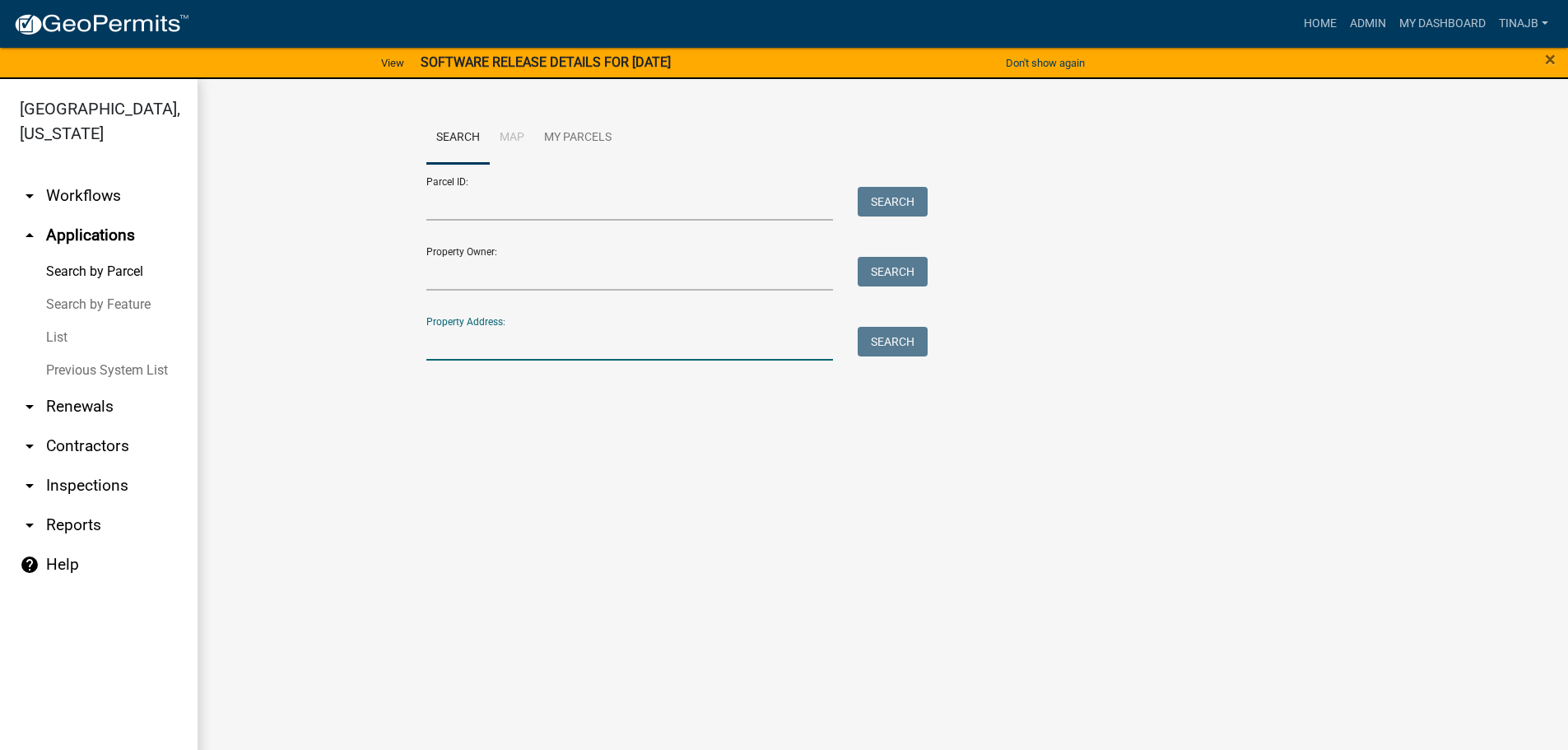
click at [524, 337] on input "Property Address:" at bounding box center [630, 343] width 408 height 33
type input "1881"
click at [892, 340] on button "Search" at bounding box center [892, 341] width 70 height 30
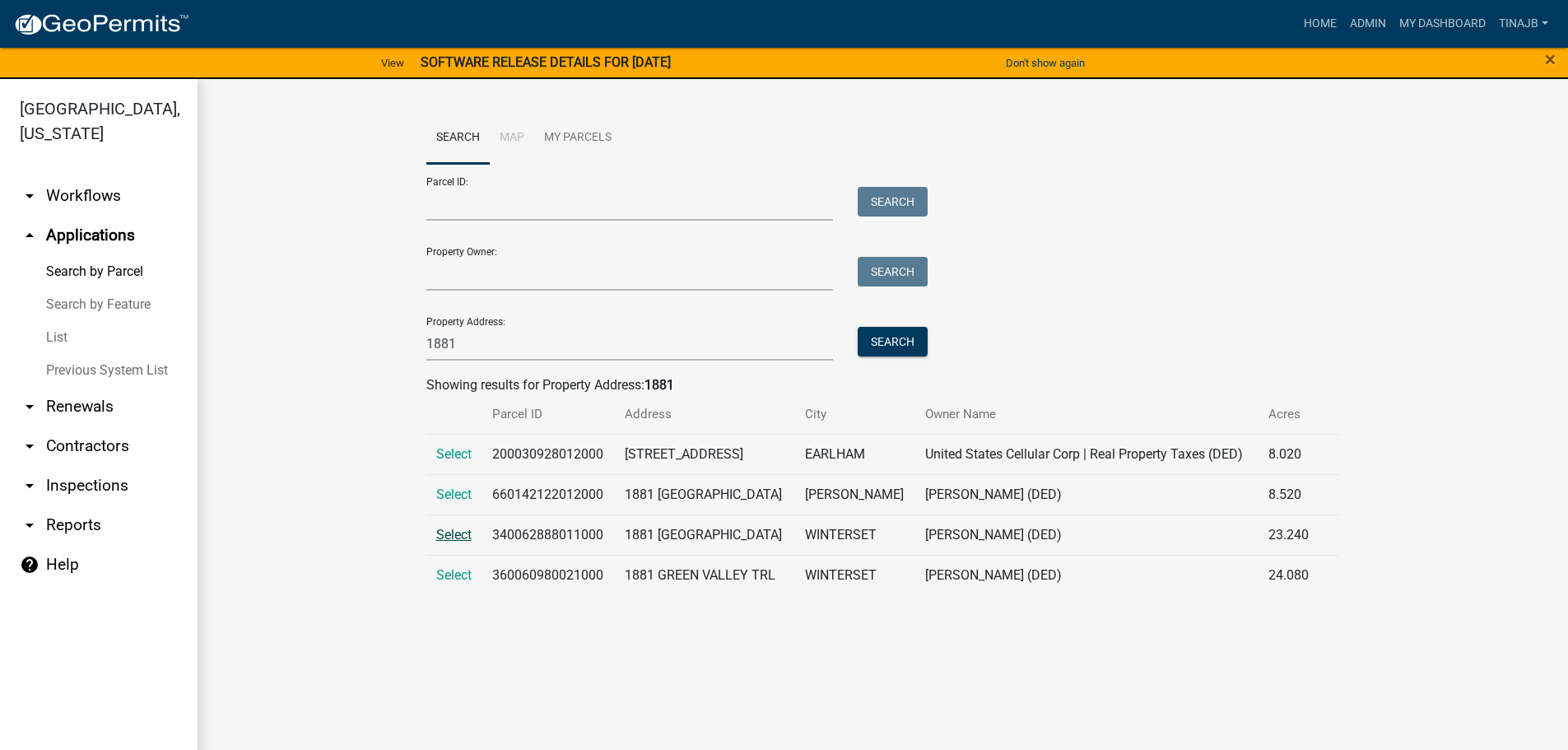
click at [458, 531] on span "Select" at bounding box center [453, 534] width 35 height 15
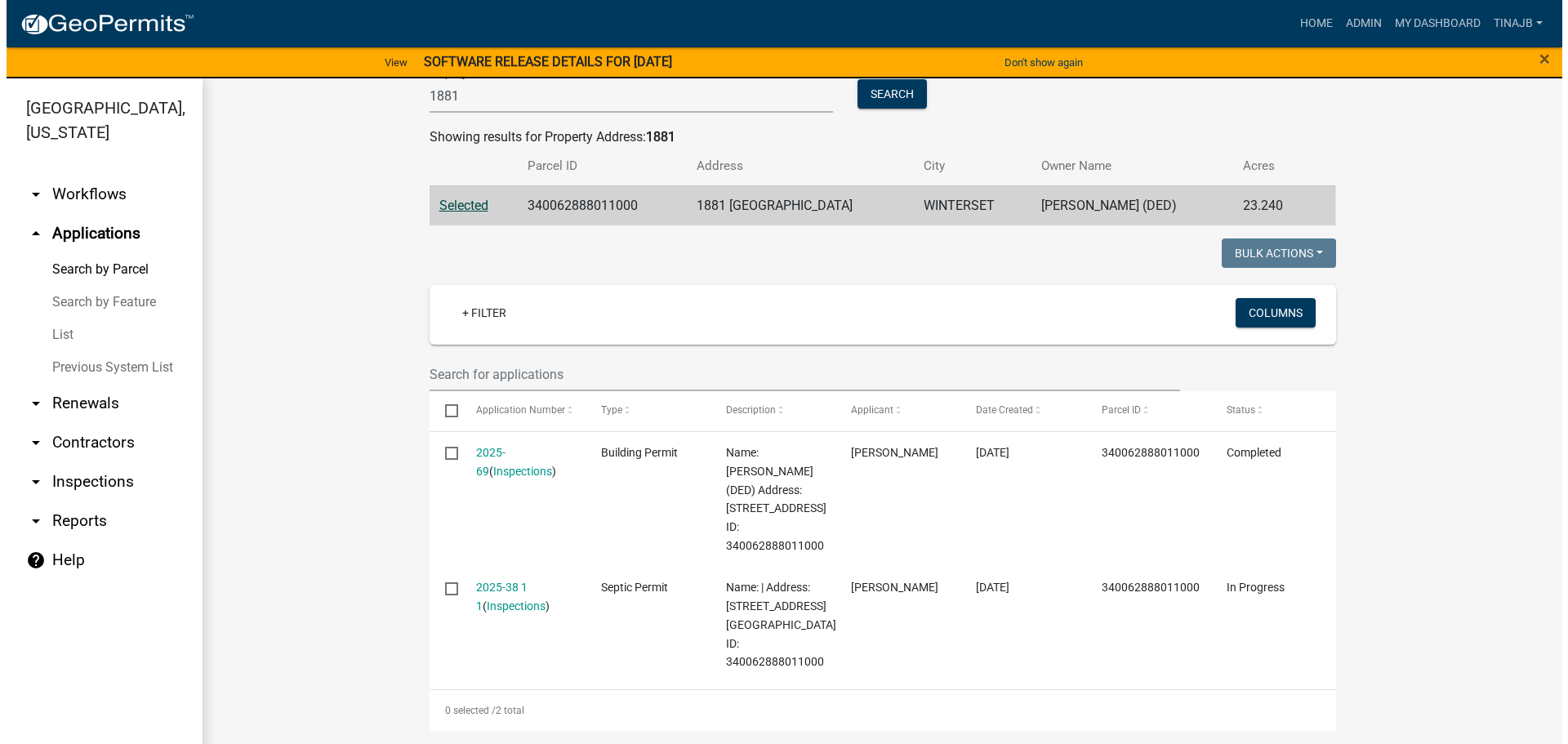
scroll to position [327, 0]
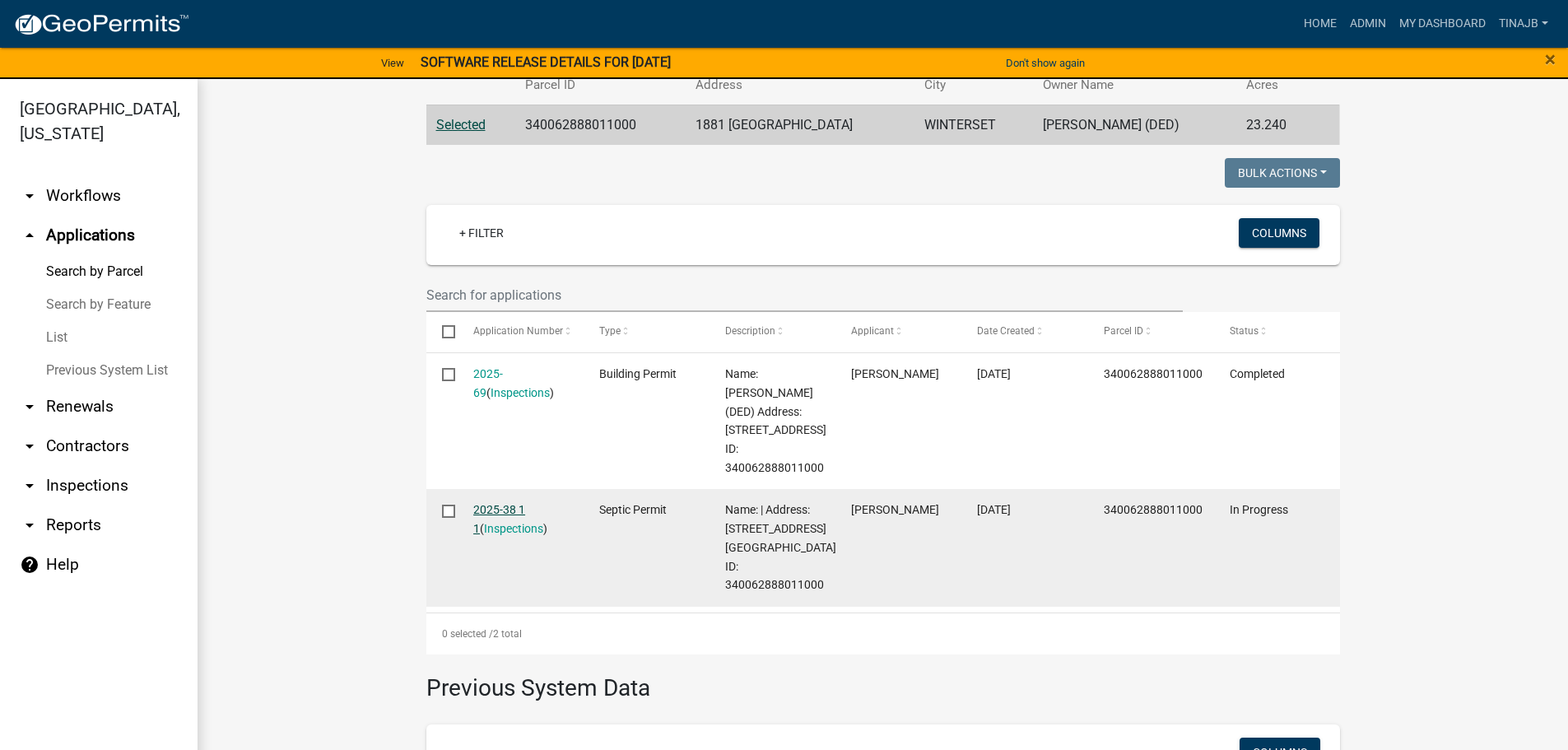
click at [513, 507] on link "2025-38 1 1" at bounding box center [499, 519] width 52 height 32
